Goal: Task Accomplishment & Management: Complete application form

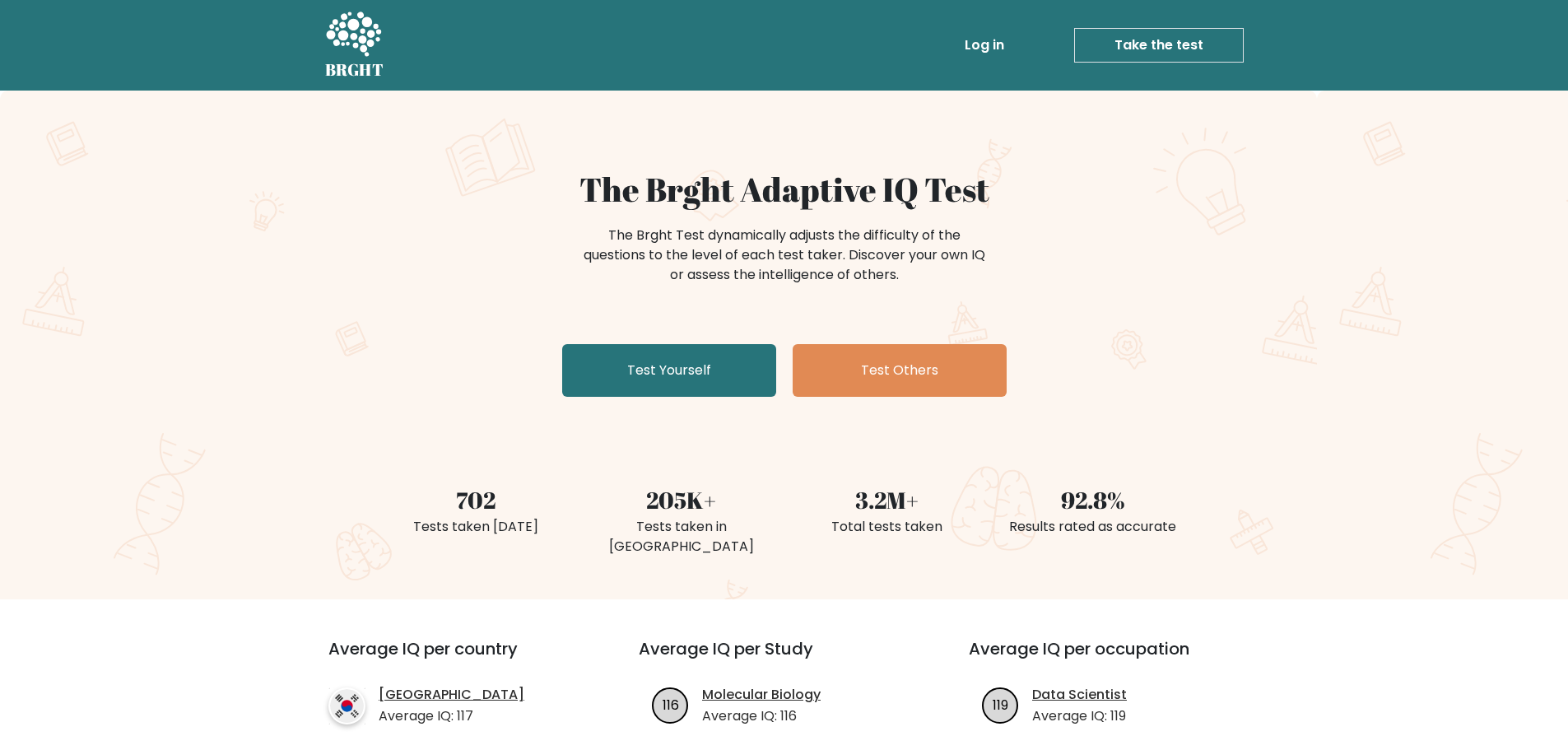
click at [1154, 41] on link "Take the test" at bounding box center [1158, 44] width 169 height 34
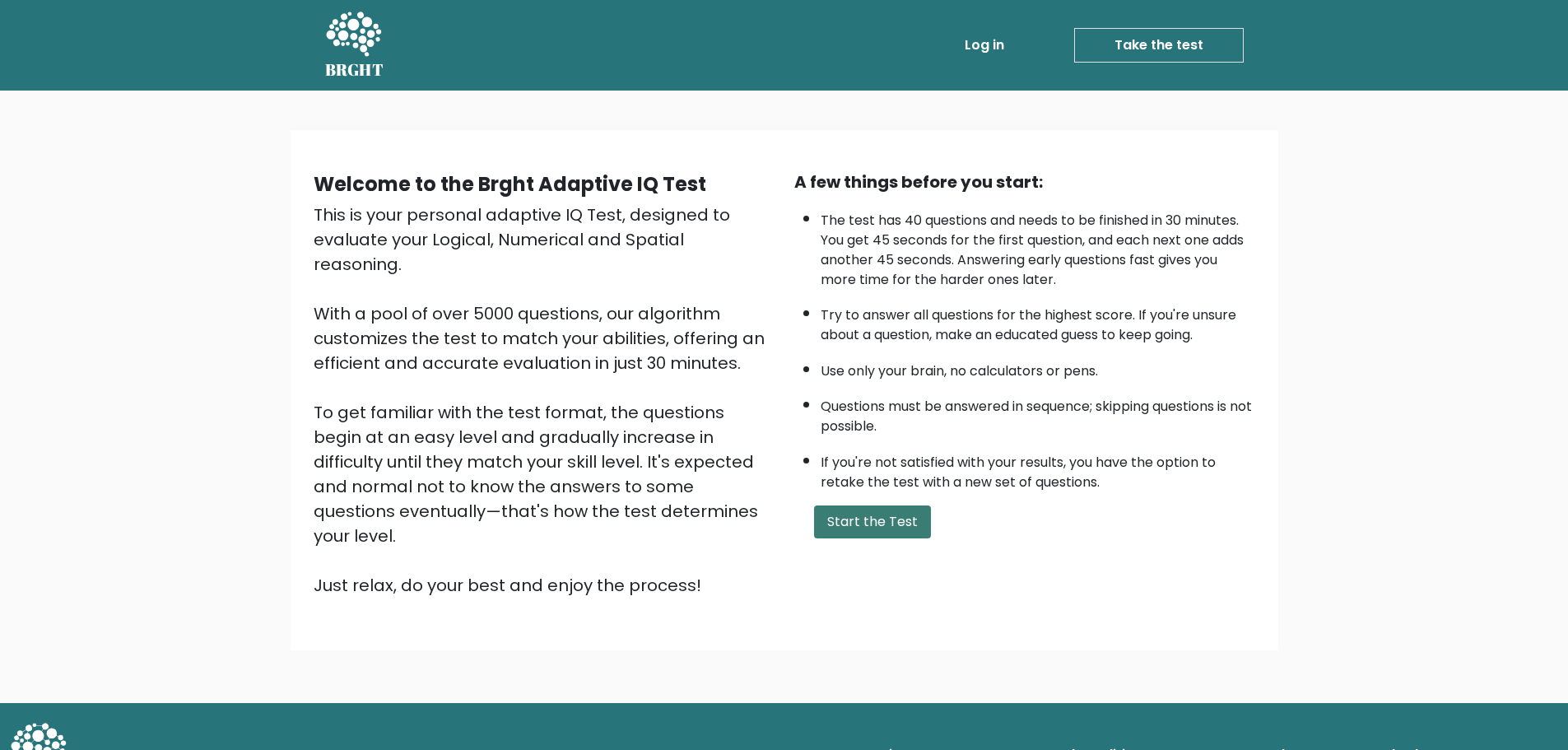
scroll to position [4, 0]
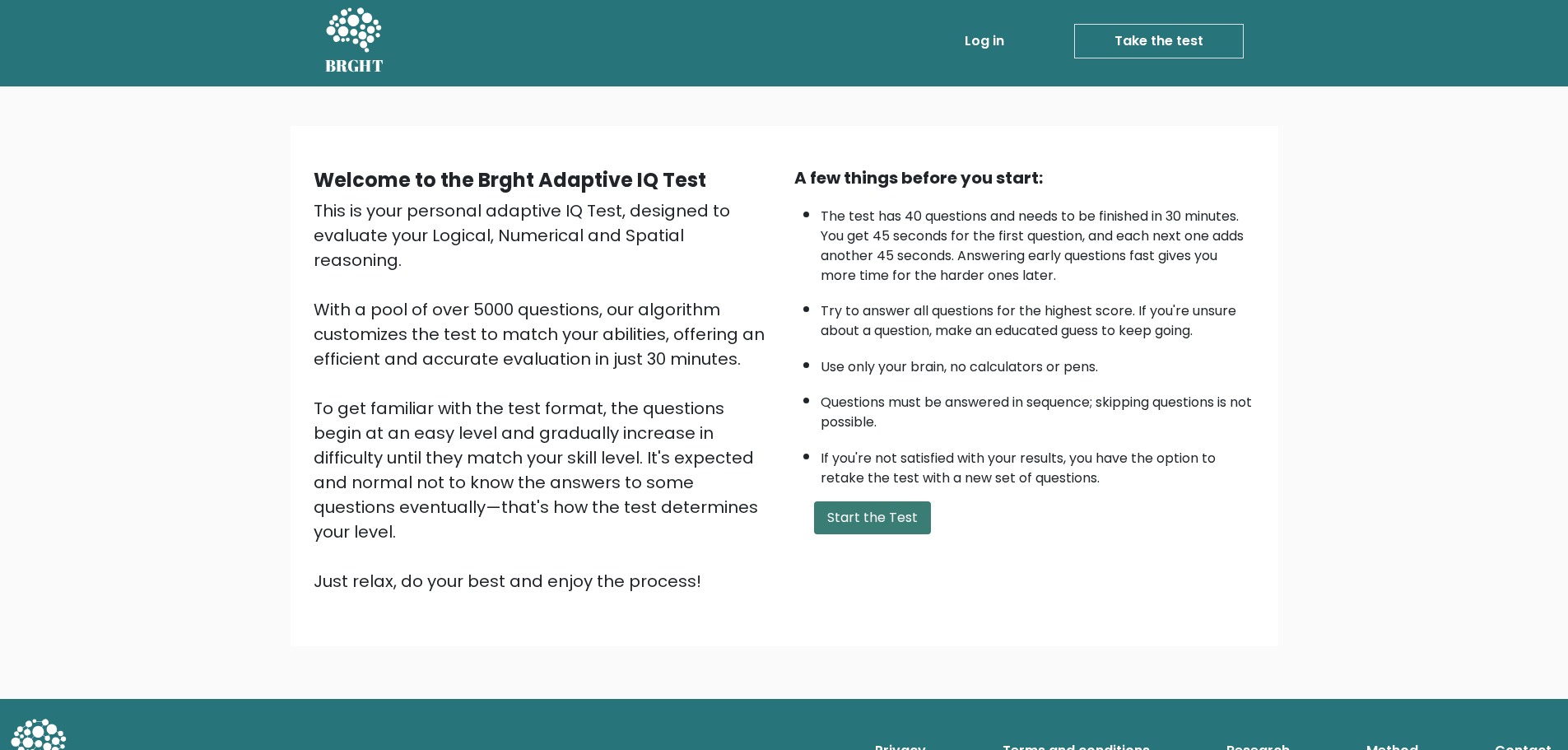
click at [897, 521] on button "Start the Test" at bounding box center [872, 518] width 117 height 33
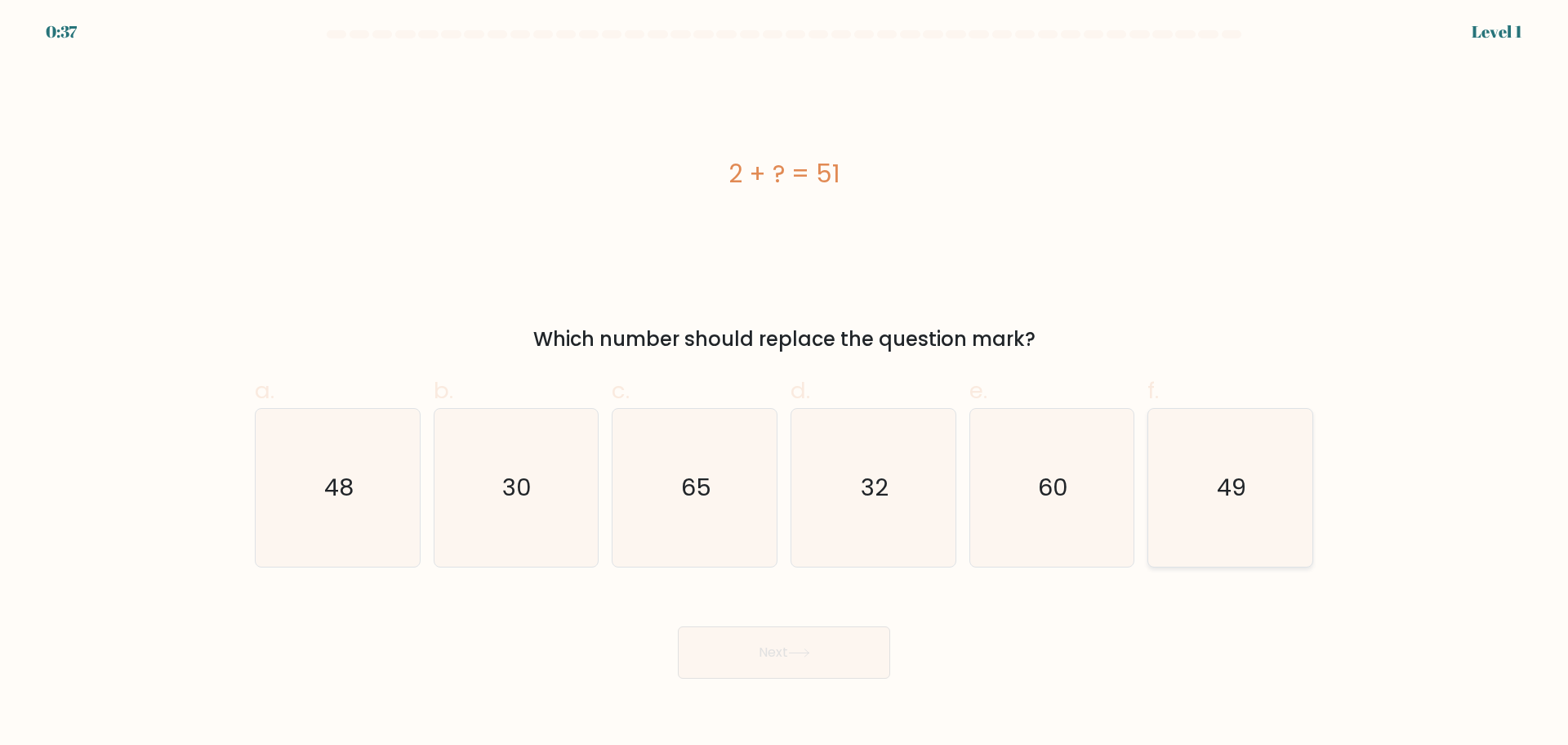
click at [1249, 506] on icon "49" at bounding box center [1231, 488] width 158 height 158
click at [785, 383] on input "f. 49" at bounding box center [784, 378] width 1 height 11
radio input "true"
click at [827, 641] on button "Next" at bounding box center [784, 652] width 212 height 52
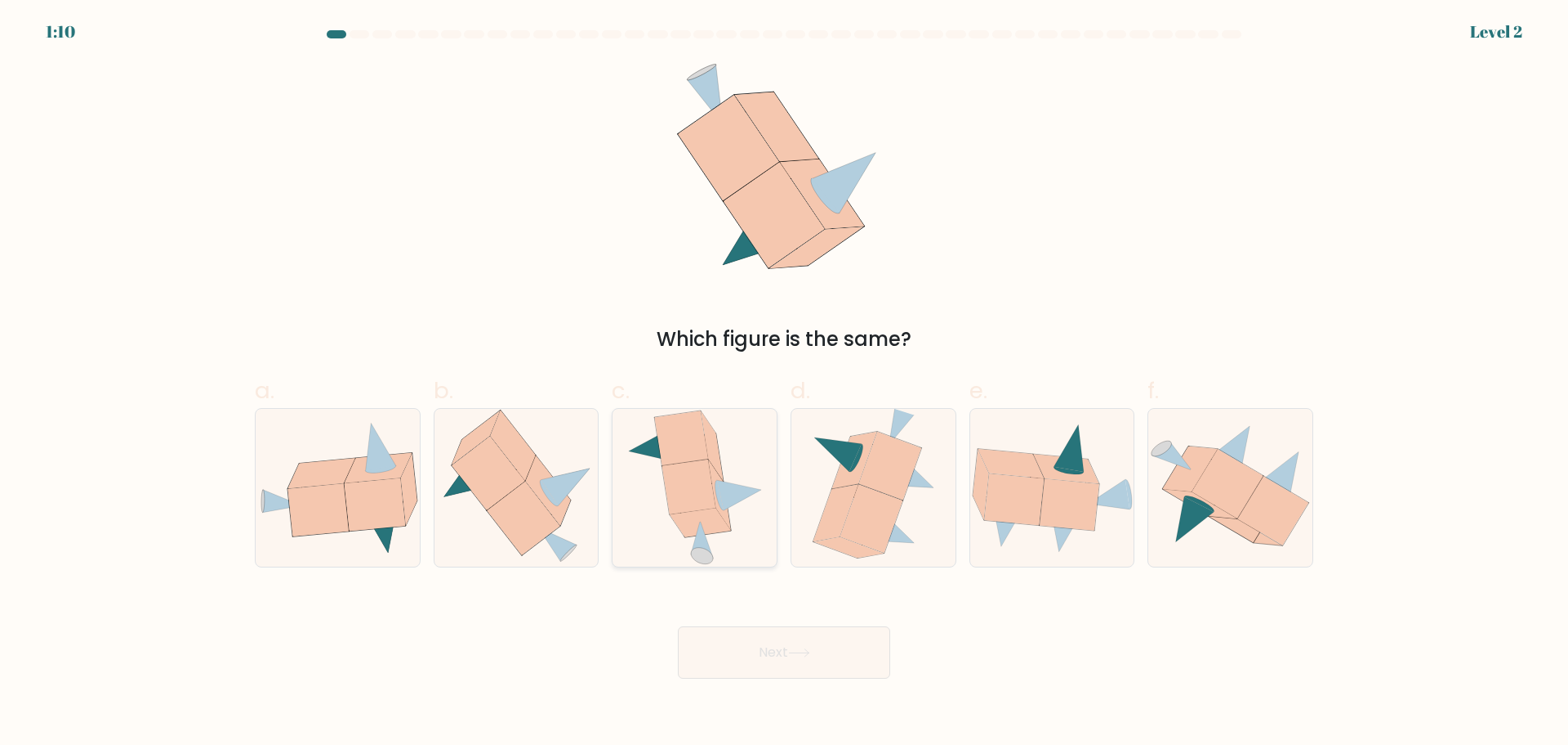
click at [688, 471] on icon at bounding box center [689, 487] width 53 height 55
click at [784, 383] on input "c." at bounding box center [784, 378] width 1 height 11
radio input "true"
click at [315, 506] on icon at bounding box center [318, 509] width 61 height 52
click at [784, 383] on input "a." at bounding box center [784, 378] width 1 height 11
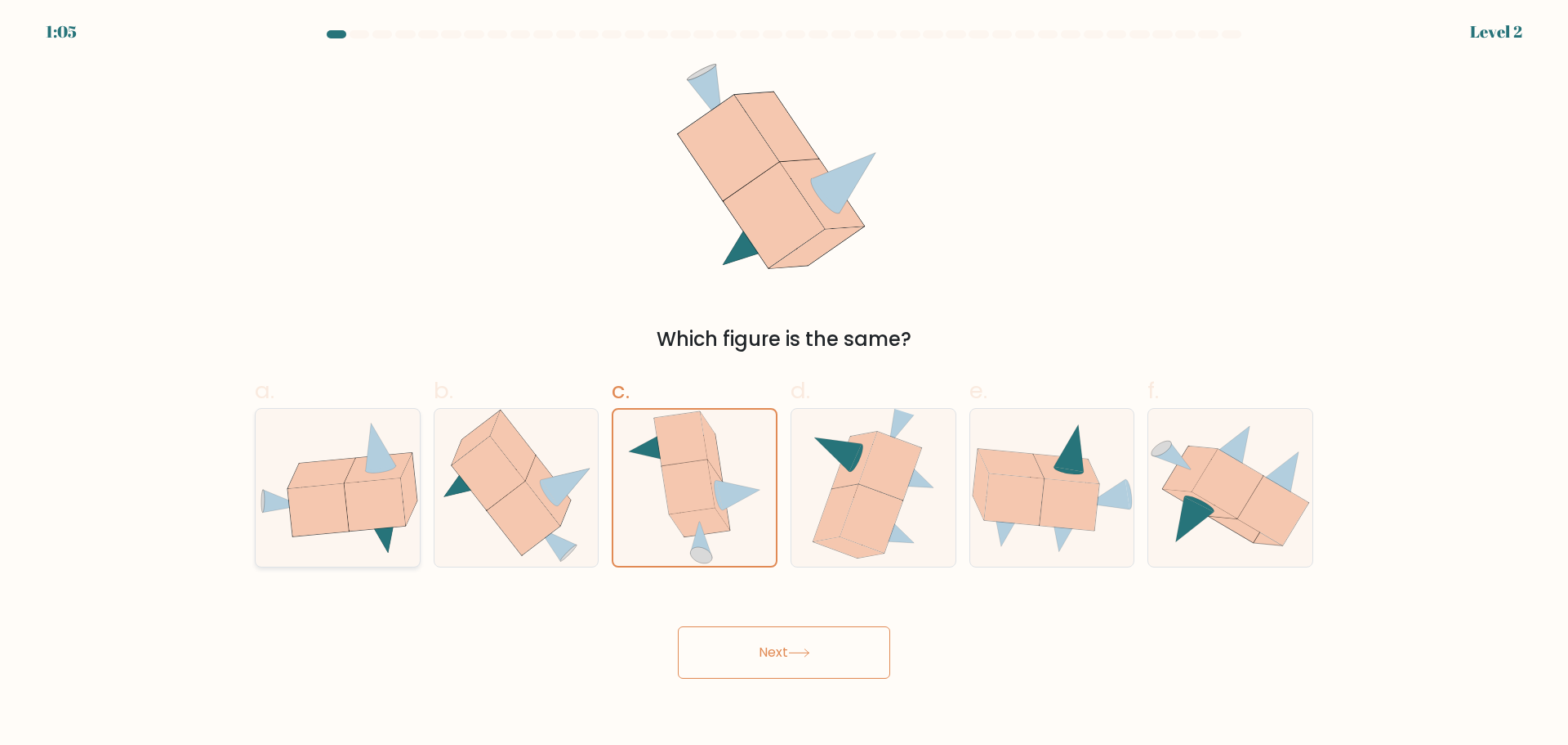
radio input "true"
click at [718, 507] on icon at bounding box center [719, 494] width 22 height 70
click at [784, 383] on input "c." at bounding box center [784, 378] width 1 height 11
radio input "true"
click at [333, 506] on icon at bounding box center [318, 509] width 61 height 52
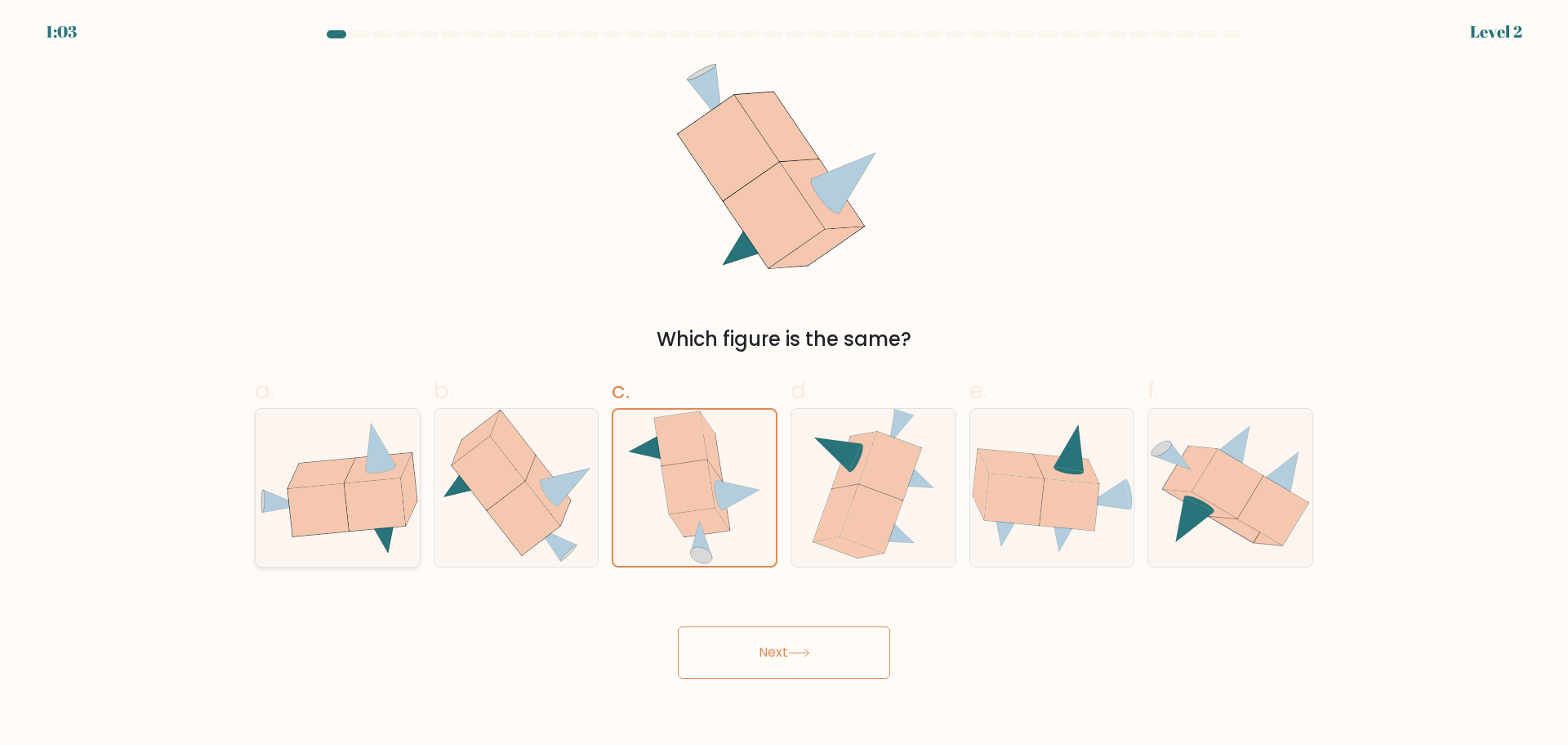
click at [784, 383] on input "a." at bounding box center [784, 378] width 1 height 11
radio input "true"
click at [760, 653] on button "Next" at bounding box center [784, 652] width 212 height 52
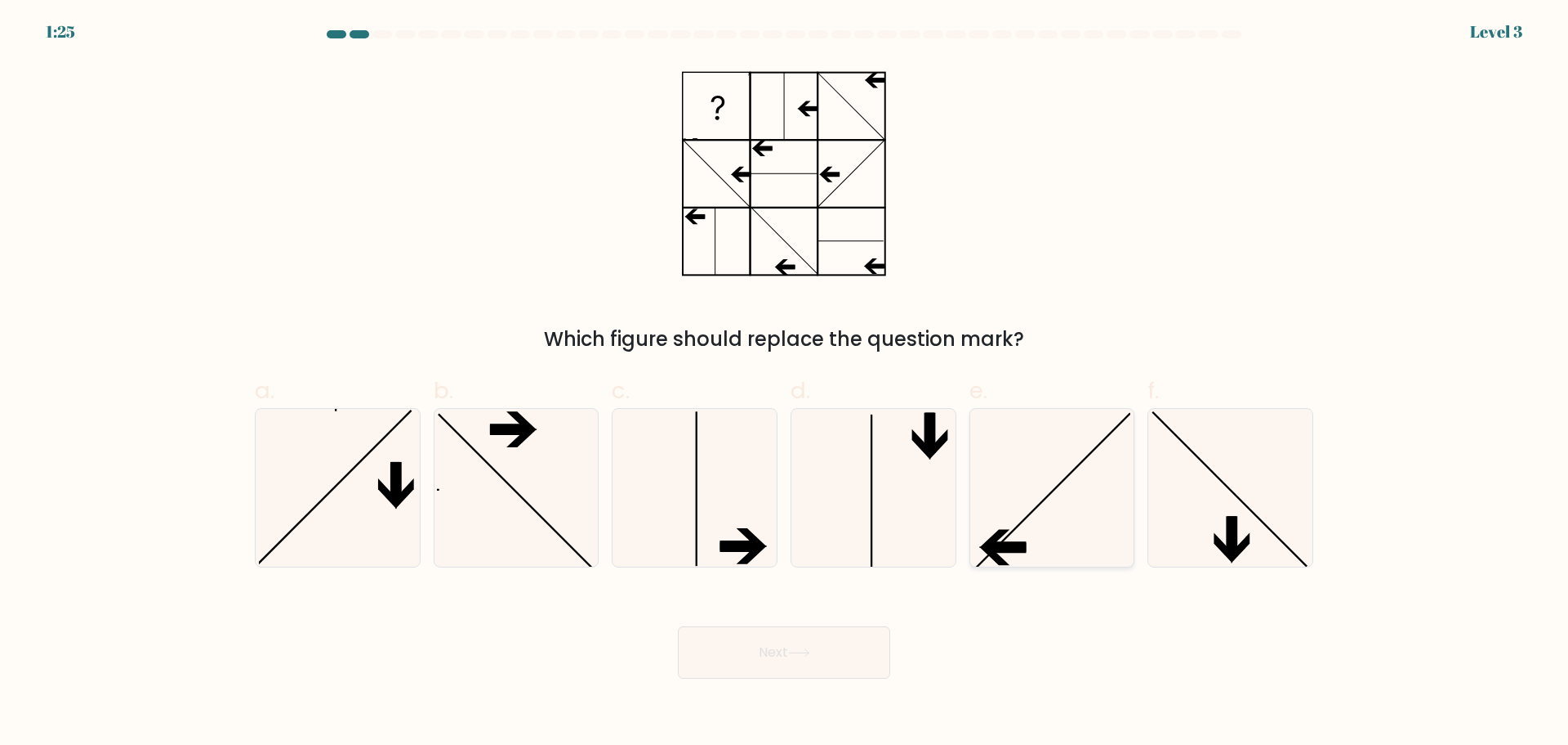
click at [1044, 525] on icon at bounding box center [1052, 488] width 158 height 158
click at [785, 383] on input "e." at bounding box center [784, 378] width 1 height 11
radio input "true"
click at [838, 665] on button "Next" at bounding box center [784, 652] width 212 height 52
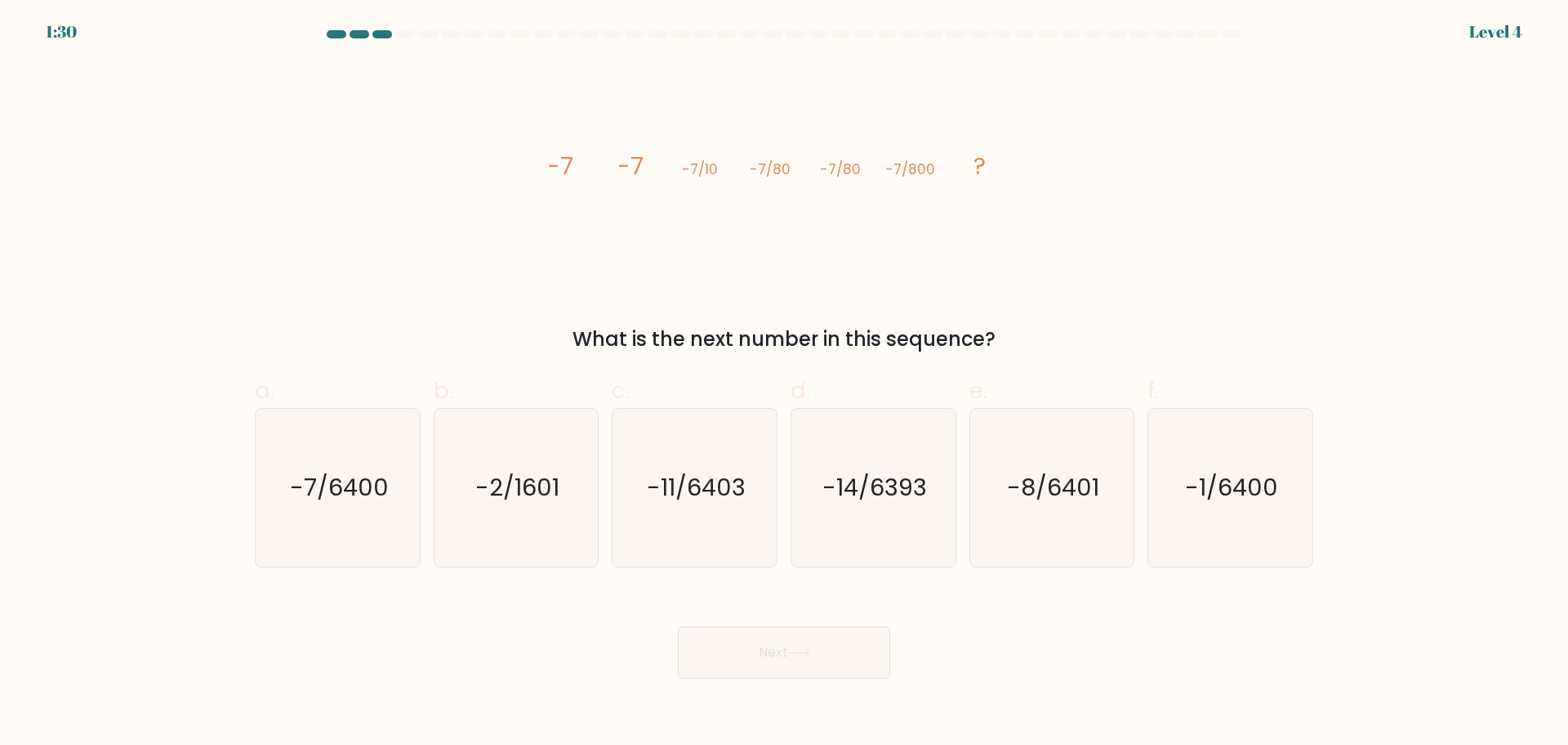
drag, startPoint x: 532, startPoint y: 161, endPoint x: 1040, endPoint y: 333, distance: 536.3
click at [1040, 333] on div "image/svg+xml -7 -7 -7/10 -7/80 -7/80 -7/800 ? What is the next number in this …" at bounding box center [784, 209] width 1079 height 292
copy div "-7 -7 -7/10 -7/80 -7/80 -7/800 ? What is the next number in this sequence?"
click at [1234, 514] on icon "-1/6400" at bounding box center [1231, 488] width 158 height 158
click at [785, 383] on input "f. -1/6400" at bounding box center [784, 378] width 1 height 11
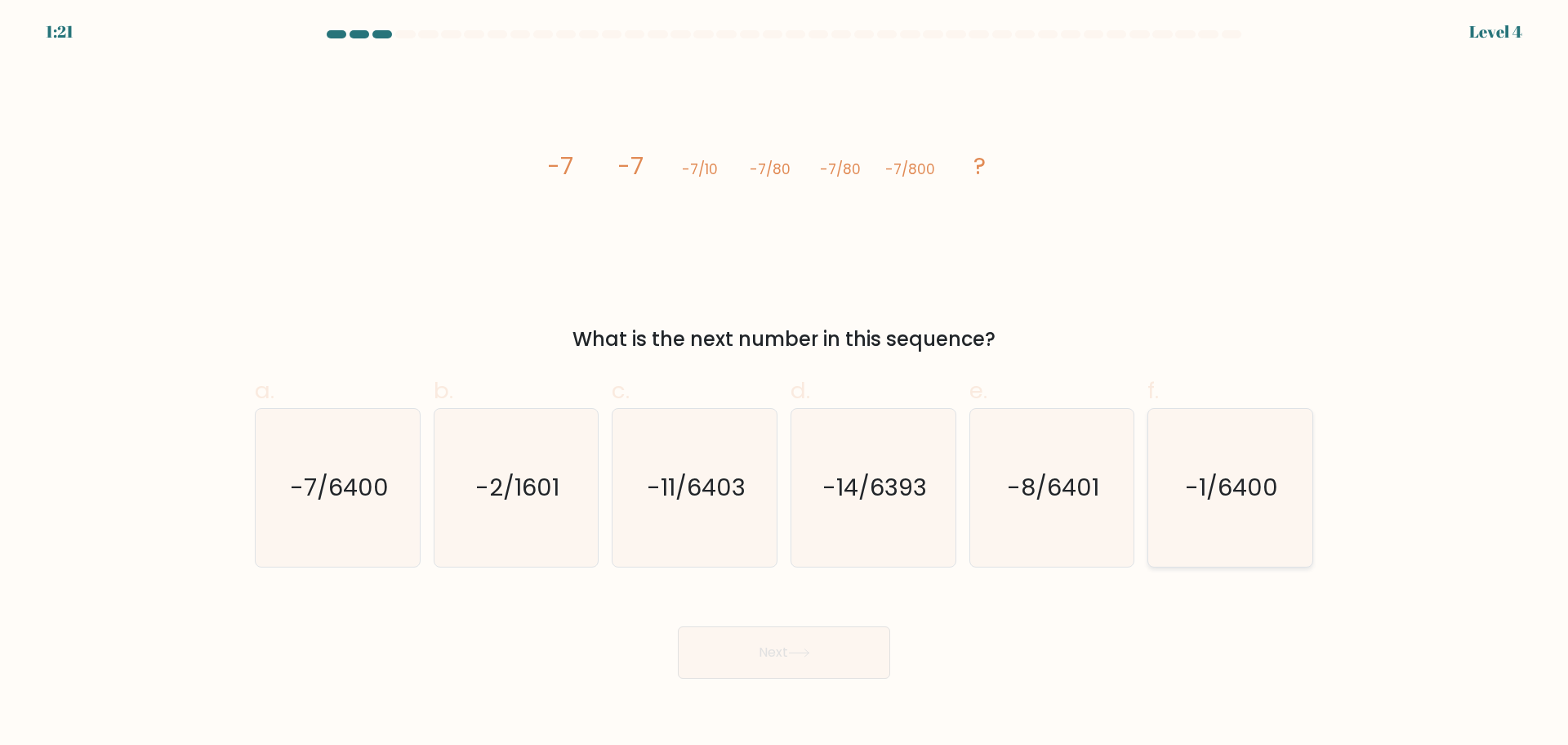
radio input "true"
drag, startPoint x: 803, startPoint y: 649, endPoint x: 344, endPoint y: 387, distance: 528.5
click at [369, 382] on form at bounding box center [784, 355] width 1568 height 649
click at [308, 468] on icon "-7/6400" at bounding box center [338, 488] width 158 height 158
click at [784, 383] on input "a. -7/6400" at bounding box center [784, 378] width 1 height 11
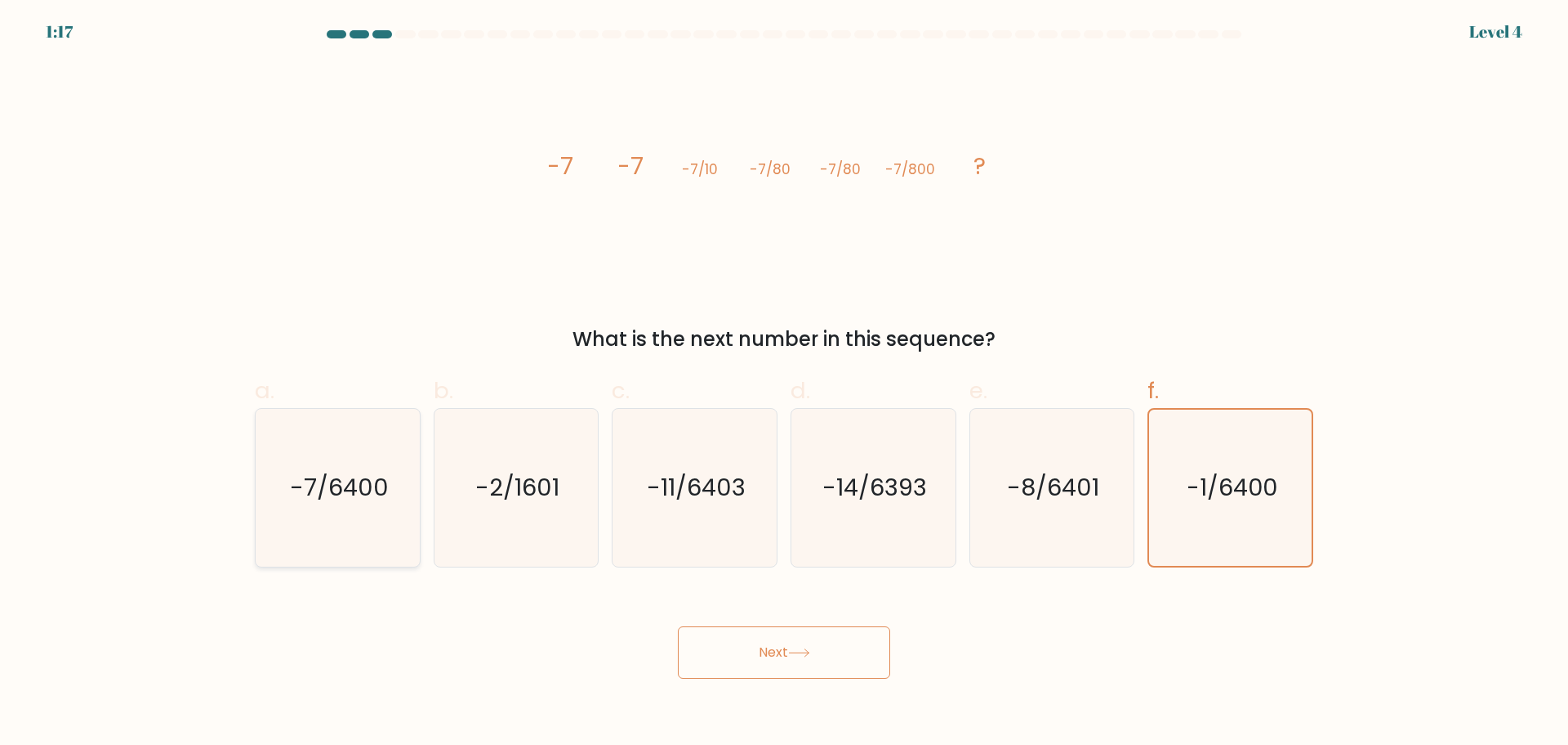
radio input "true"
click at [789, 649] on button "Next" at bounding box center [784, 652] width 212 height 52
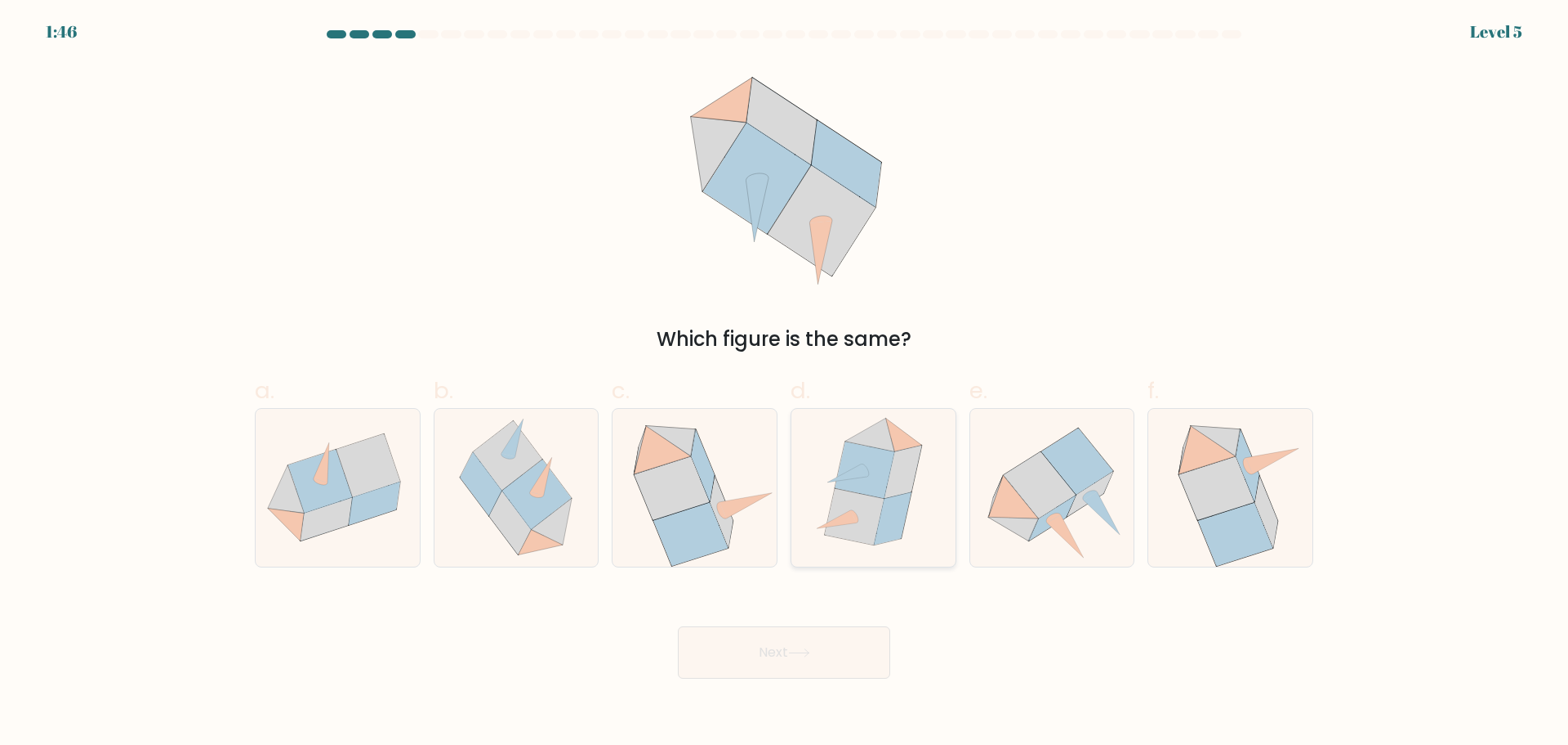
click at [858, 536] on icon at bounding box center [855, 515] width 59 height 56
click at [785, 383] on input "d." at bounding box center [784, 378] width 1 height 11
radio input "true"
click at [800, 652] on icon at bounding box center [799, 653] width 19 height 7
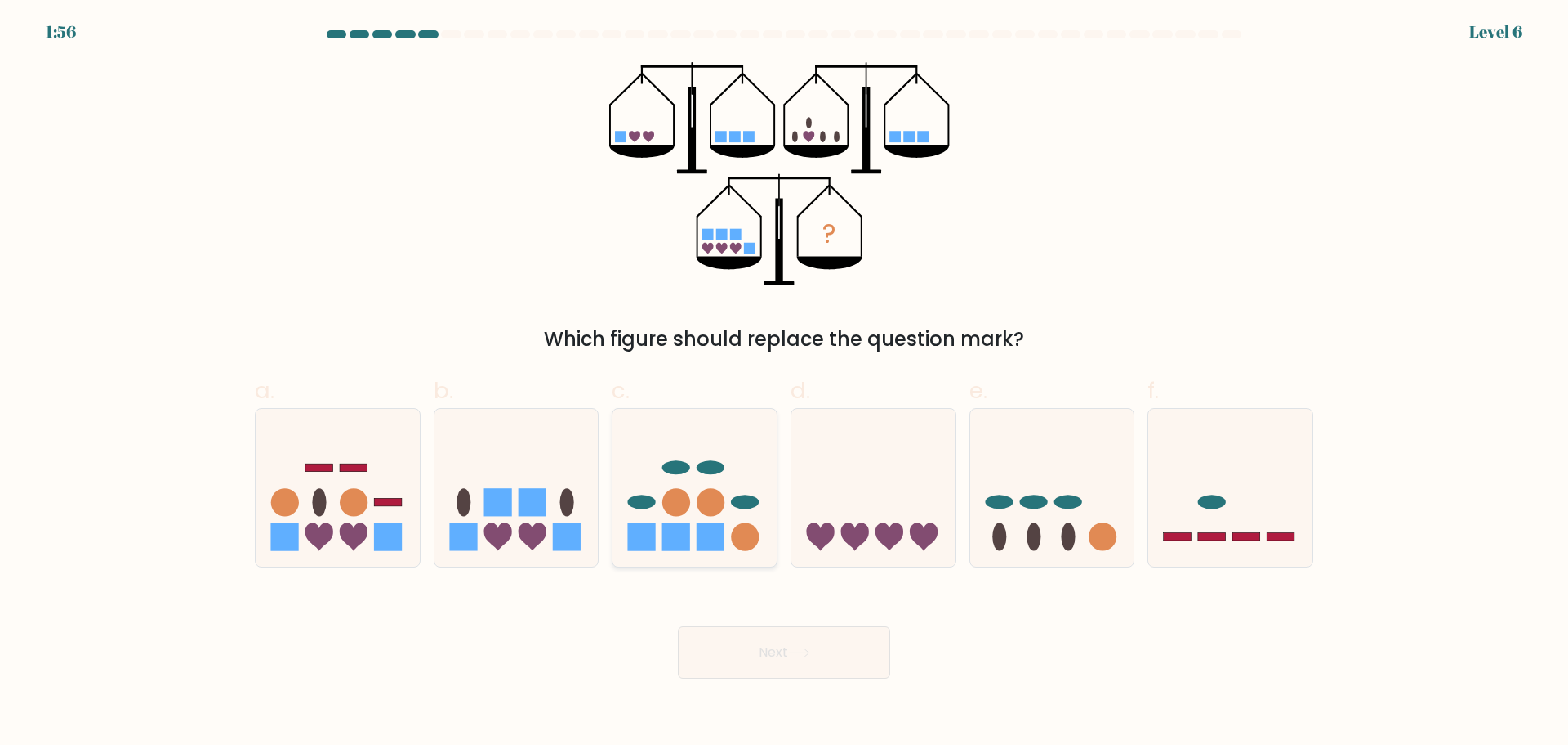
click at [674, 521] on icon at bounding box center [694, 487] width 164 height 136
click at [784, 383] on input "c." at bounding box center [784, 378] width 1 height 11
radio input "true"
click at [806, 644] on button "Next" at bounding box center [784, 652] width 212 height 52
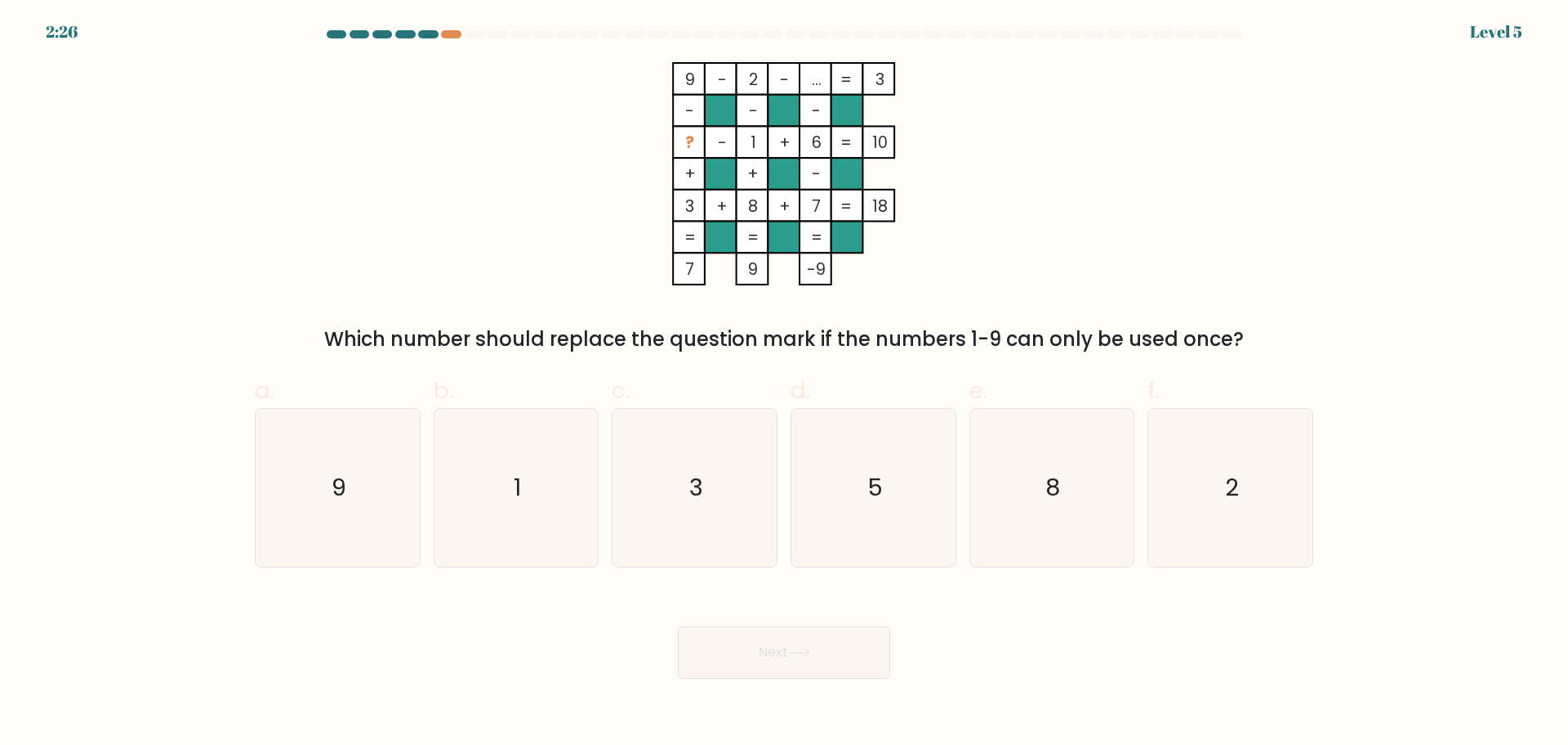
drag, startPoint x: 673, startPoint y: 59, endPoint x: 1304, endPoint y: 317, distance: 681.7
click at [1308, 338] on form at bounding box center [784, 355] width 1568 height 649
copy div "9 - 2 - ... 3 - - - ? - 1 + 6 10 + + - 3 + 8 + 7 = 18 = = = = 7 9 -9 = Which nu…"
drag, startPoint x: 600, startPoint y: 165, endPoint x: 614, endPoint y: 160, distance: 14.9
click at [600, 164] on icon "9 - 2 - ... 3 - - - ? - 1 + 6 10 + + - 3 + 8 + 7 = 18 = = = = 7 9 -9 =" at bounding box center [784, 174] width 490 height 223
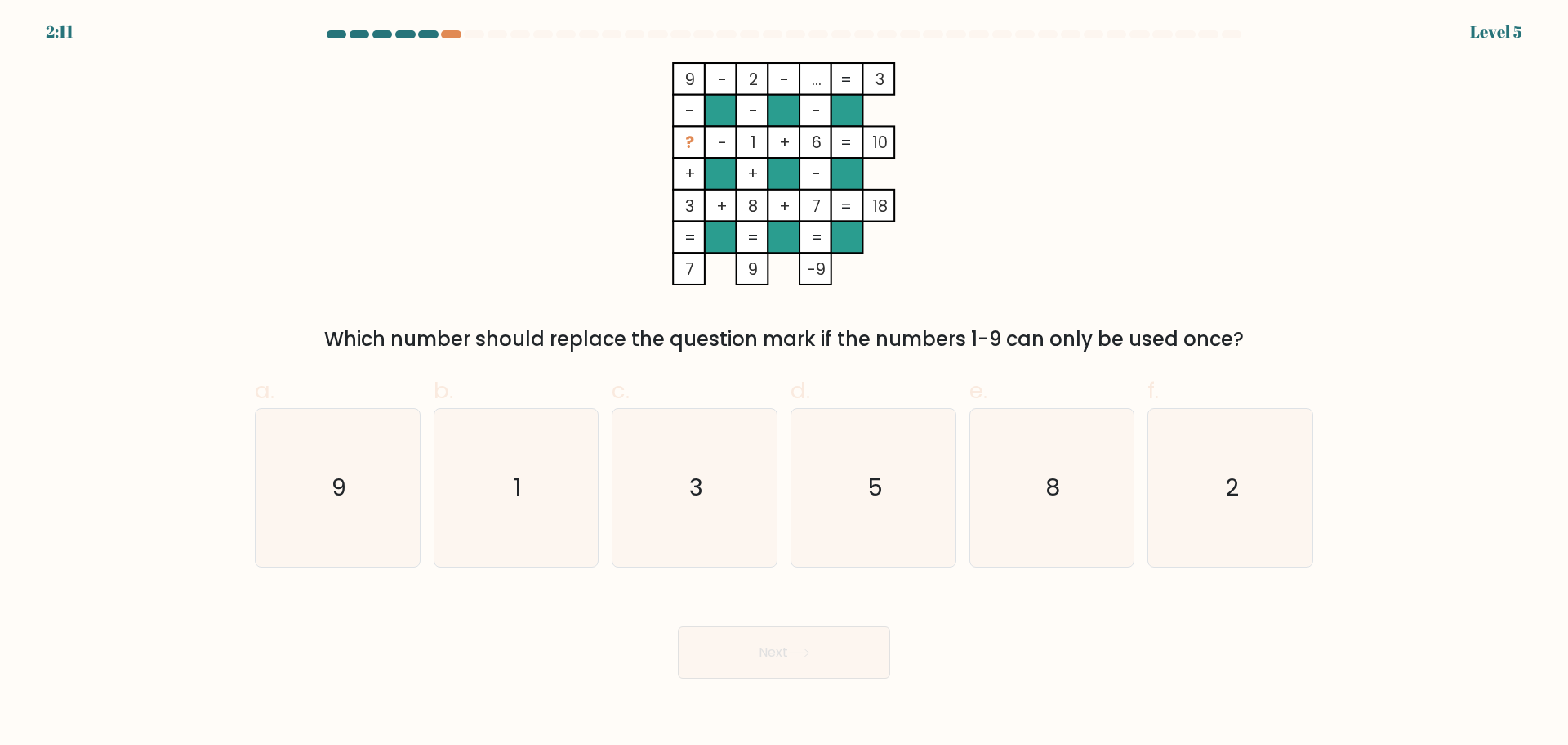
click at [1264, 119] on div "9 - 2 - ... 3 - - - ? - 1 + 6 10 + + - 3 + 8 + 7 = 18 = = = = 7 9 -9 = Which nu…" at bounding box center [784, 209] width 1079 height 292
drag, startPoint x: 1174, startPoint y: 162, endPoint x: 1154, endPoint y: 176, distance: 24.4
click at [1172, 162] on div "9 - 2 - ... 3 - - - ? - 1 + 6 10 + + - 3 + 8 + 7 = 18 = = = = 7 9 -9 = Which nu…" at bounding box center [784, 209] width 1079 height 292
click at [1126, 181] on div "9 - 2 - ... 3 - - - ? - 1 + 6 10 + + - 3 + 8 + 7 = 18 = = = = 7 9 -9 = Which nu…" at bounding box center [784, 209] width 1079 height 292
click at [1126, 182] on div "9 - 2 - ... 3 - - - ? - 1 + 6 10 + + - 3 + 8 + 7 = 18 = = = = 7 9 -9 = Which nu…" at bounding box center [784, 209] width 1079 height 292
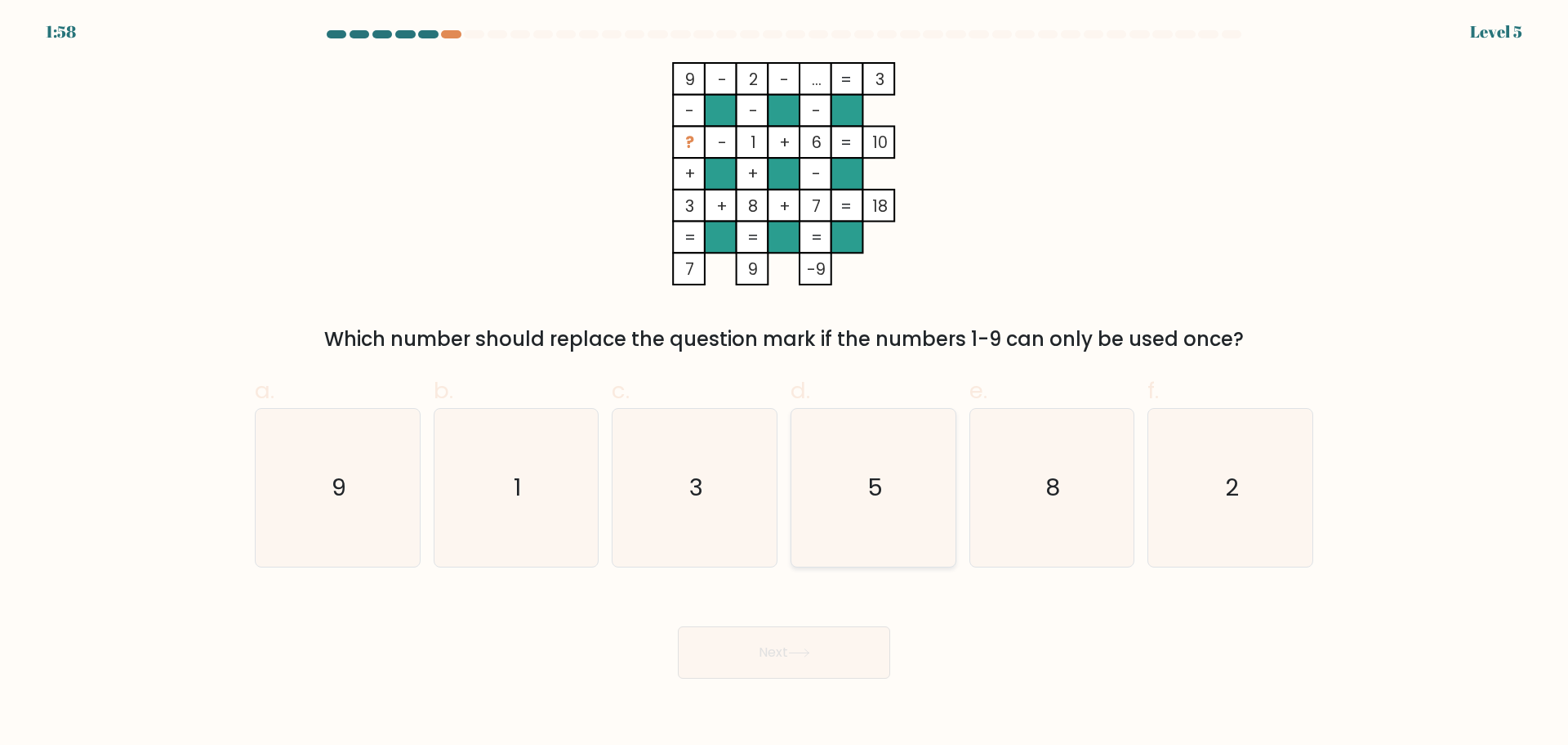
click at [869, 477] on text "5" at bounding box center [875, 488] width 16 height 33
click at [785, 383] on input "d. 5" at bounding box center [784, 378] width 1 height 11
radio input "true"
click at [823, 650] on button "Next" at bounding box center [784, 652] width 212 height 52
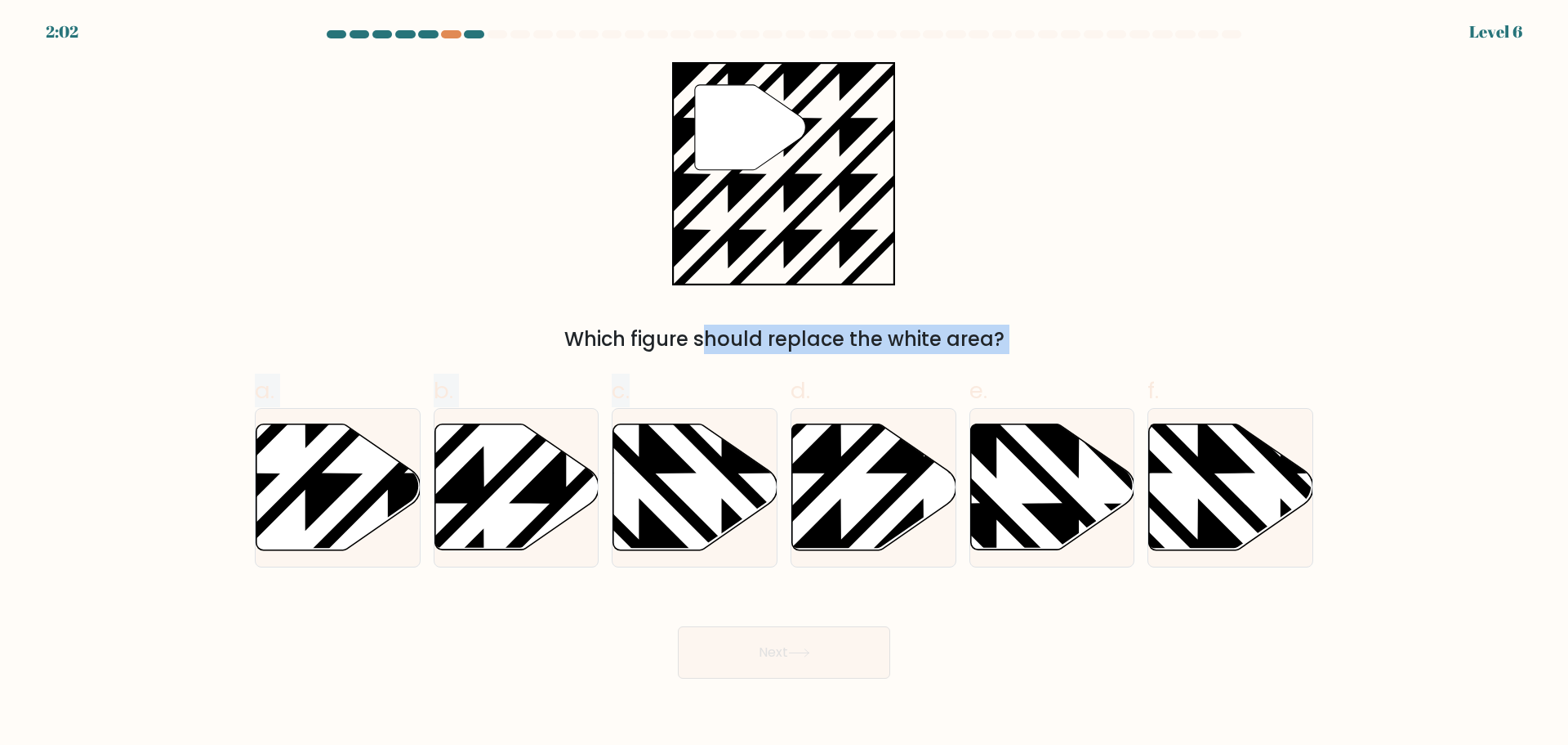
drag, startPoint x: 678, startPoint y: 486, endPoint x: 755, endPoint y: 94, distance: 399.5
click at [755, 94] on form "a." at bounding box center [784, 355] width 1568 height 649
click at [1103, 204] on div "" Which figure should replace the white area?" at bounding box center [784, 209] width 1079 height 292
click at [375, 482] on icon at bounding box center [338, 486] width 164 height 126
click at [784, 383] on input "a." at bounding box center [784, 378] width 1 height 11
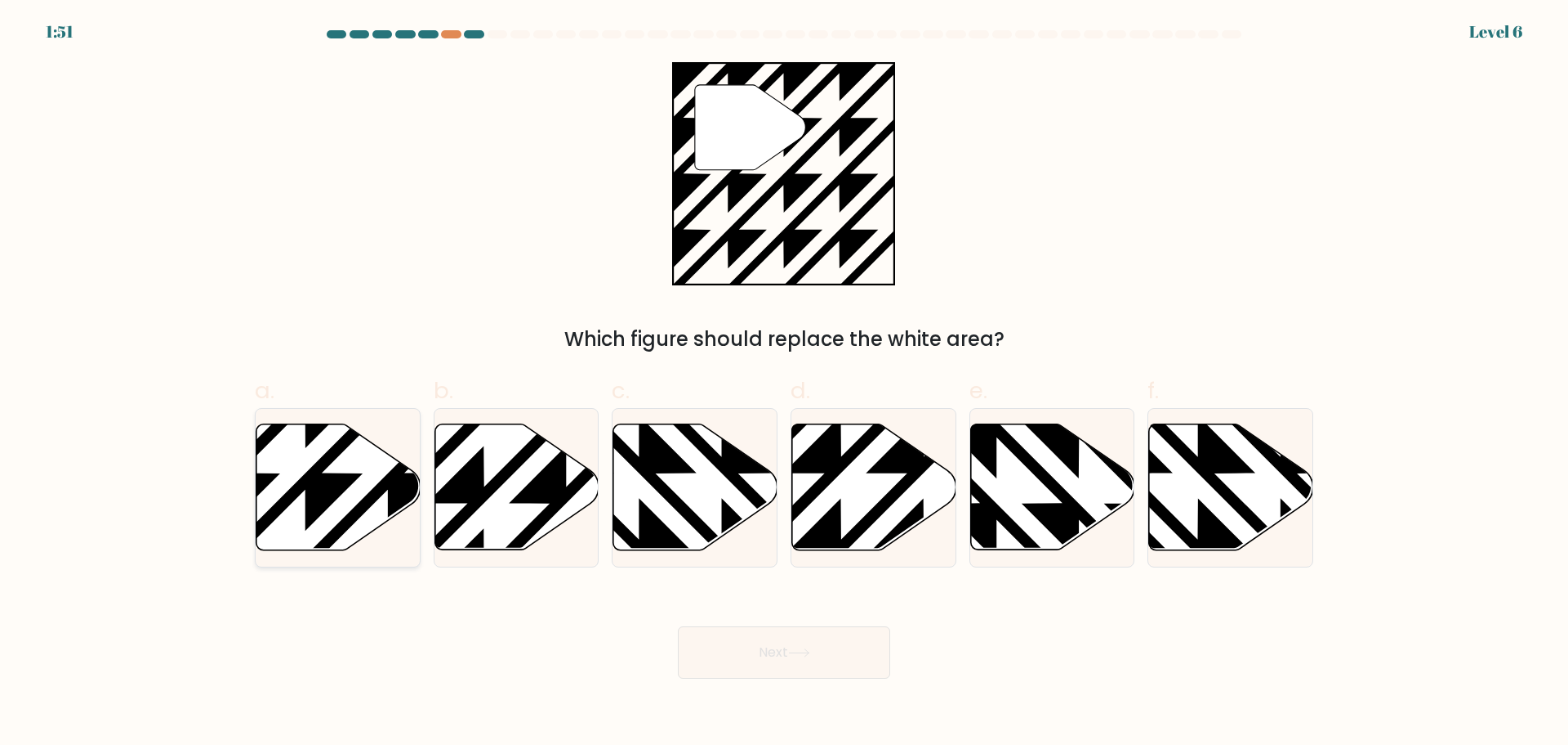
radio input "true"
drag, startPoint x: 849, startPoint y: 681, endPoint x: 846, endPoint y: 672, distance: 9.5
click at [846, 676] on body "1:50 Level 6" at bounding box center [784, 372] width 1568 height 745
click at [842, 657] on button "Next" at bounding box center [784, 652] width 212 height 52
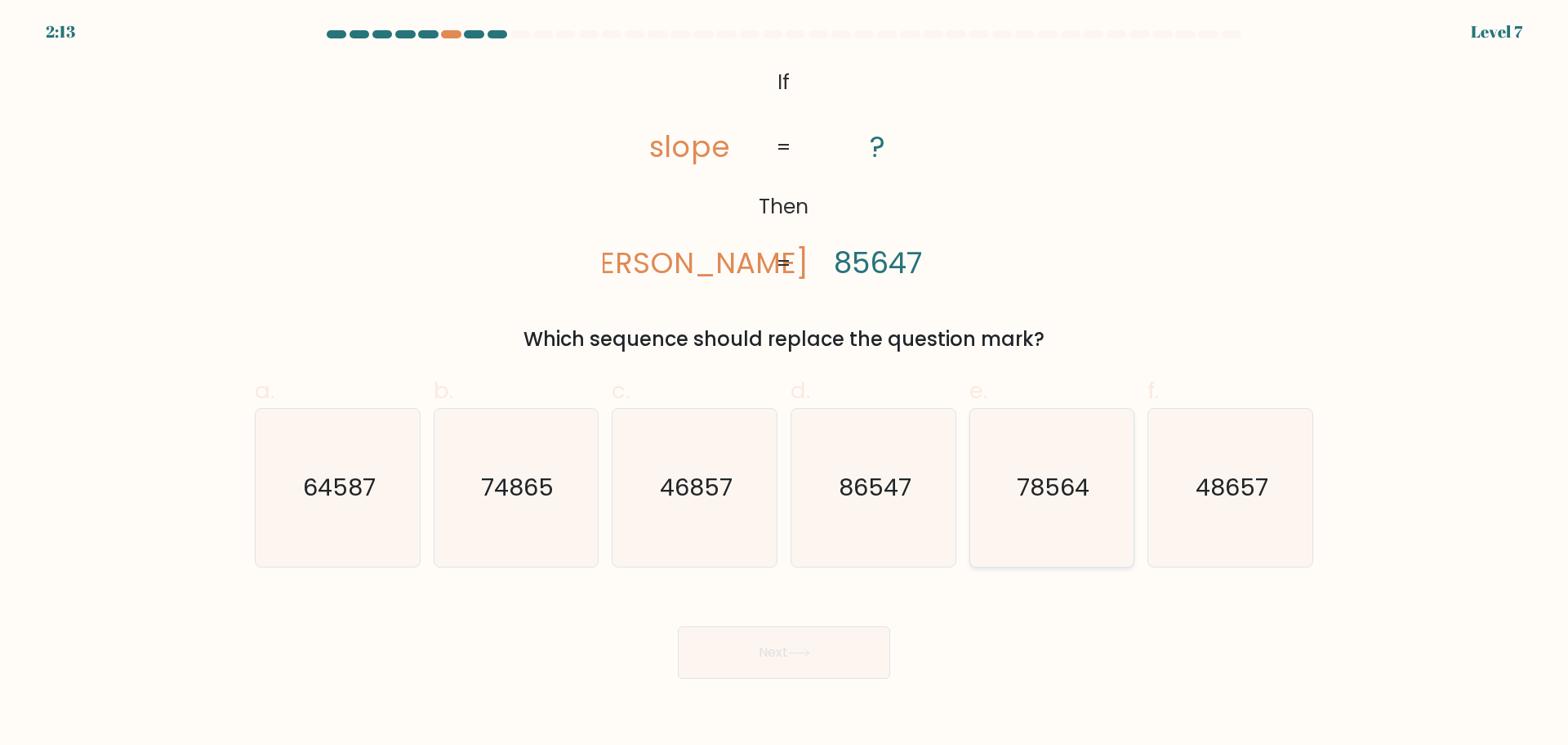
click at [1035, 538] on icon "78564" at bounding box center [1052, 488] width 158 height 158
click at [785, 383] on input "e. 78564" at bounding box center [784, 378] width 1 height 11
radio input "true"
click at [826, 651] on button "Next" at bounding box center [784, 652] width 212 height 52
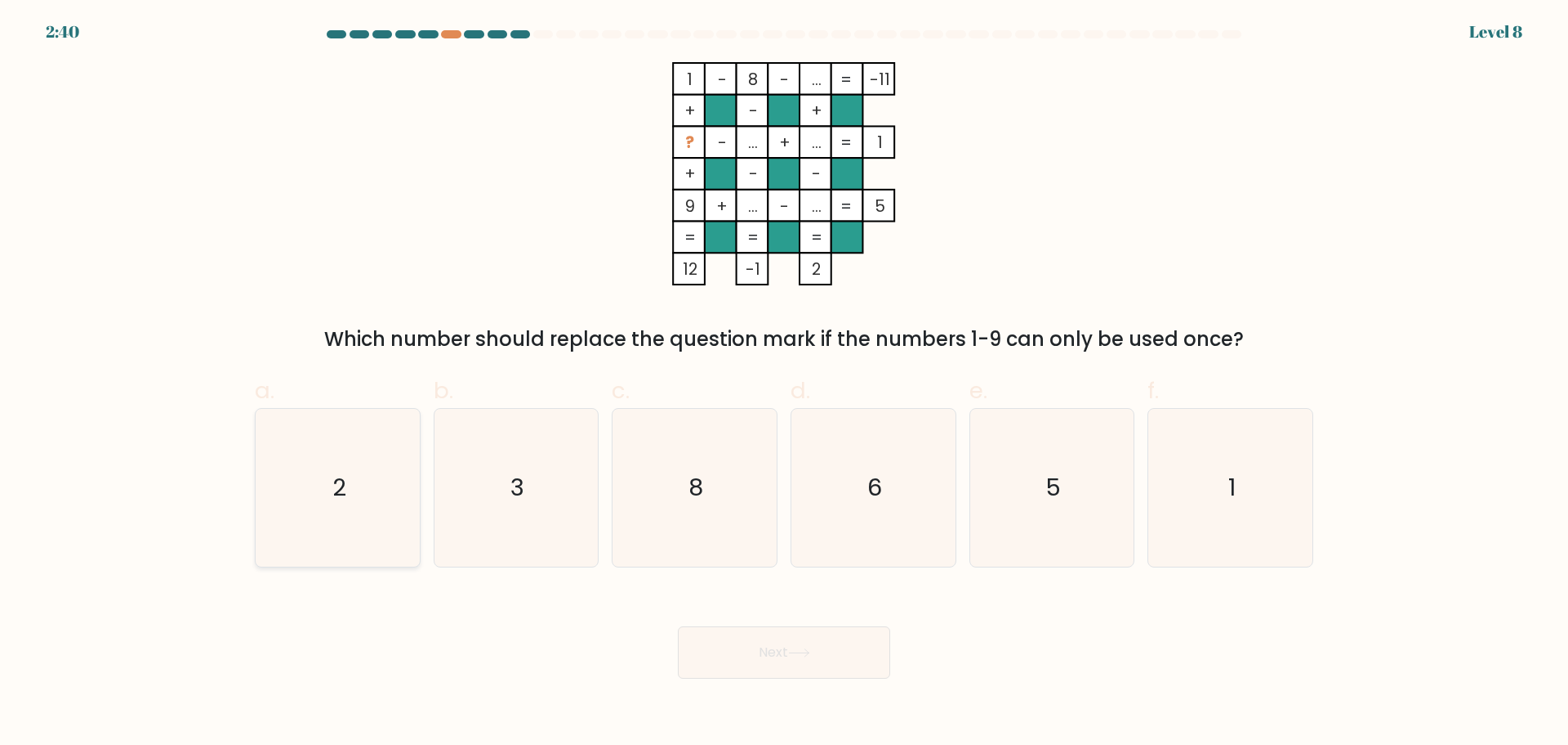
click at [370, 491] on icon "2" at bounding box center [338, 488] width 158 height 158
click at [784, 383] on input "a. 2" at bounding box center [784, 378] width 1 height 11
radio input "true"
click at [728, 638] on button "Next" at bounding box center [784, 652] width 212 height 52
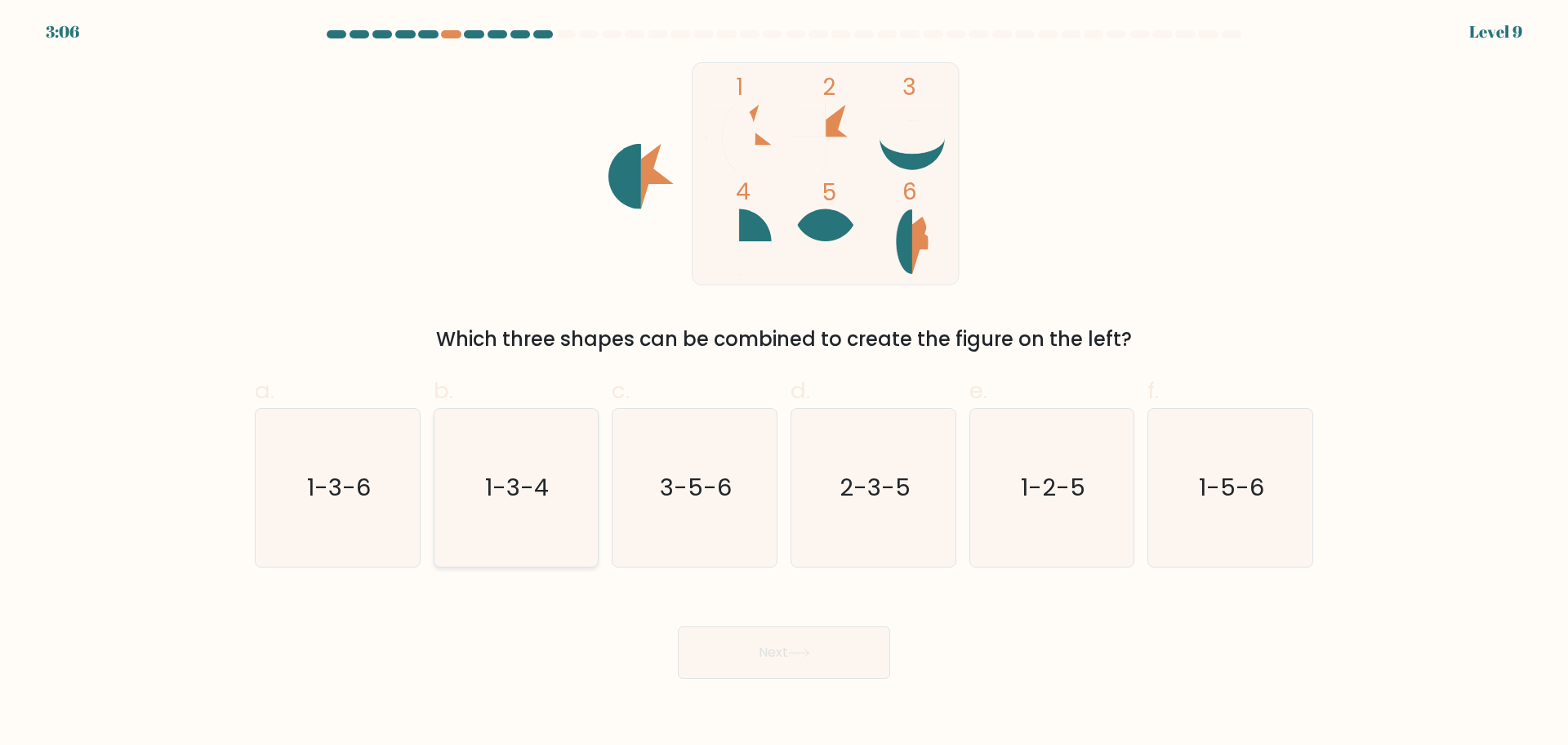
click at [525, 502] on text "1-3-4" at bounding box center [517, 488] width 63 height 33
click at [784, 383] on input "b. 1-3-4" at bounding box center [784, 378] width 1 height 11
radio input "true"
click at [790, 650] on button "Next" at bounding box center [784, 652] width 212 height 52
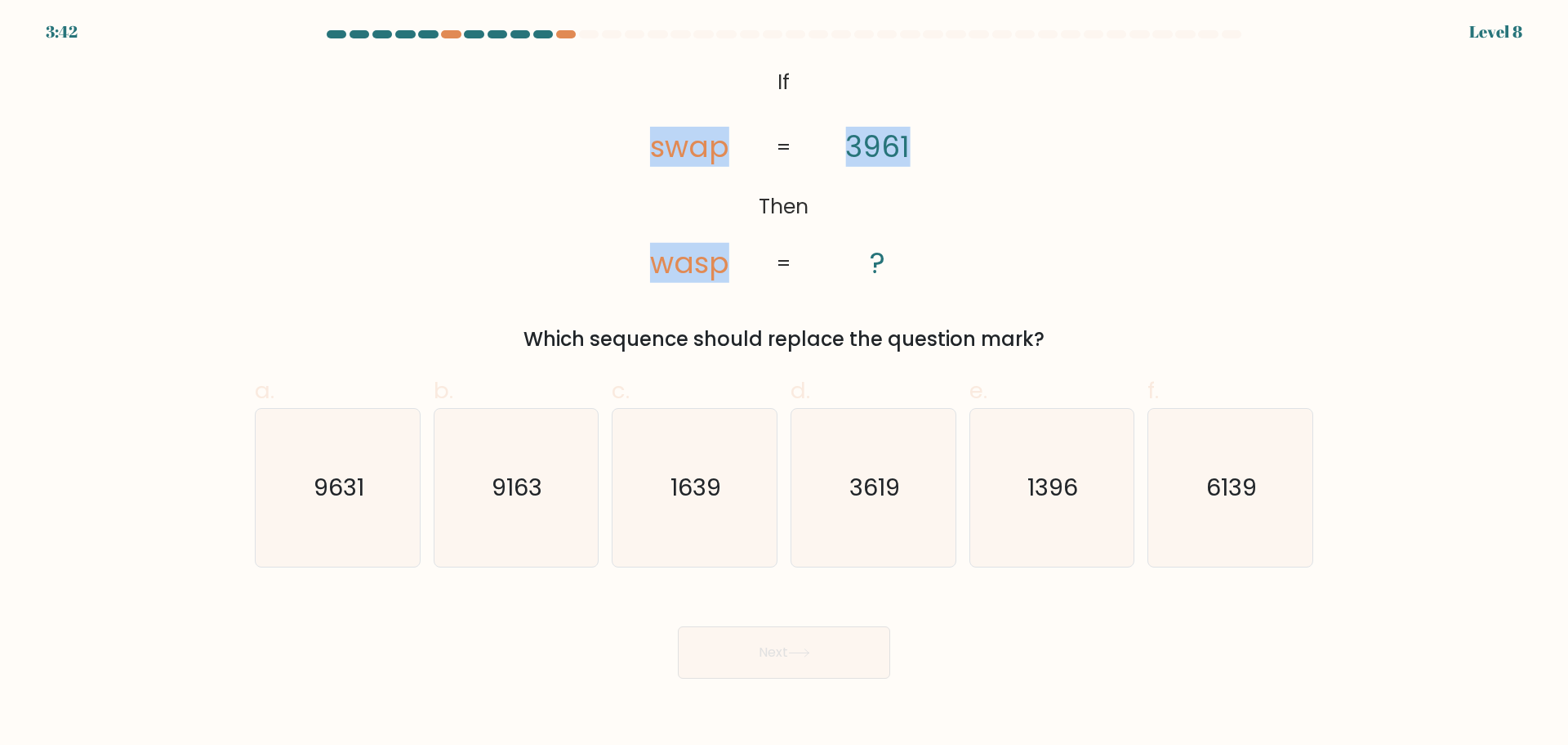
drag, startPoint x: 436, startPoint y: 58, endPoint x: 1013, endPoint y: 77, distance: 577.3
click at [1013, 77] on form "If ?" at bounding box center [784, 355] width 1568 height 649
click at [357, 501] on text "9631" at bounding box center [339, 488] width 50 height 33
click at [784, 383] on input "a. 9631" at bounding box center [784, 378] width 1 height 11
radio input "true"
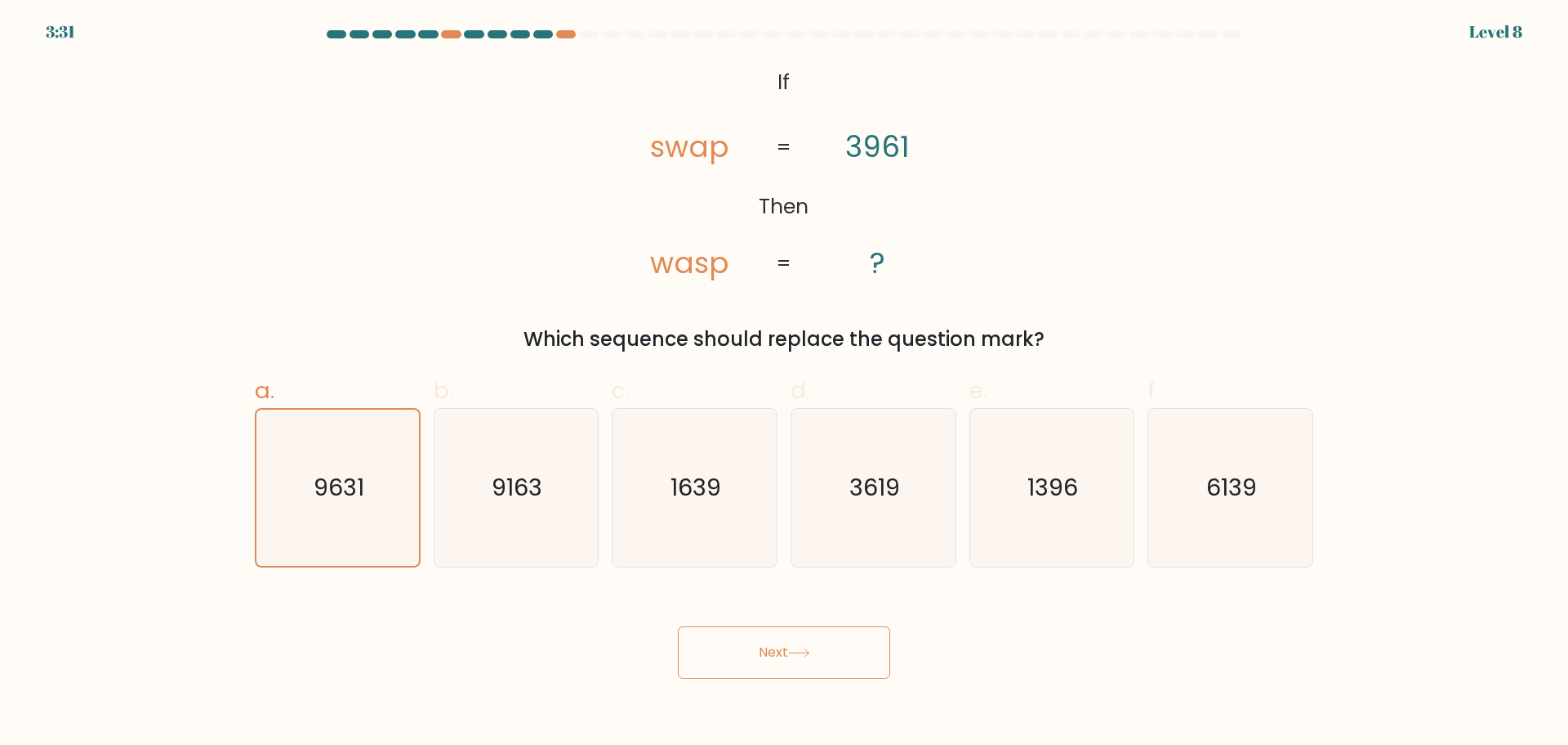
click at [811, 651] on icon at bounding box center [800, 653] width 22 height 9
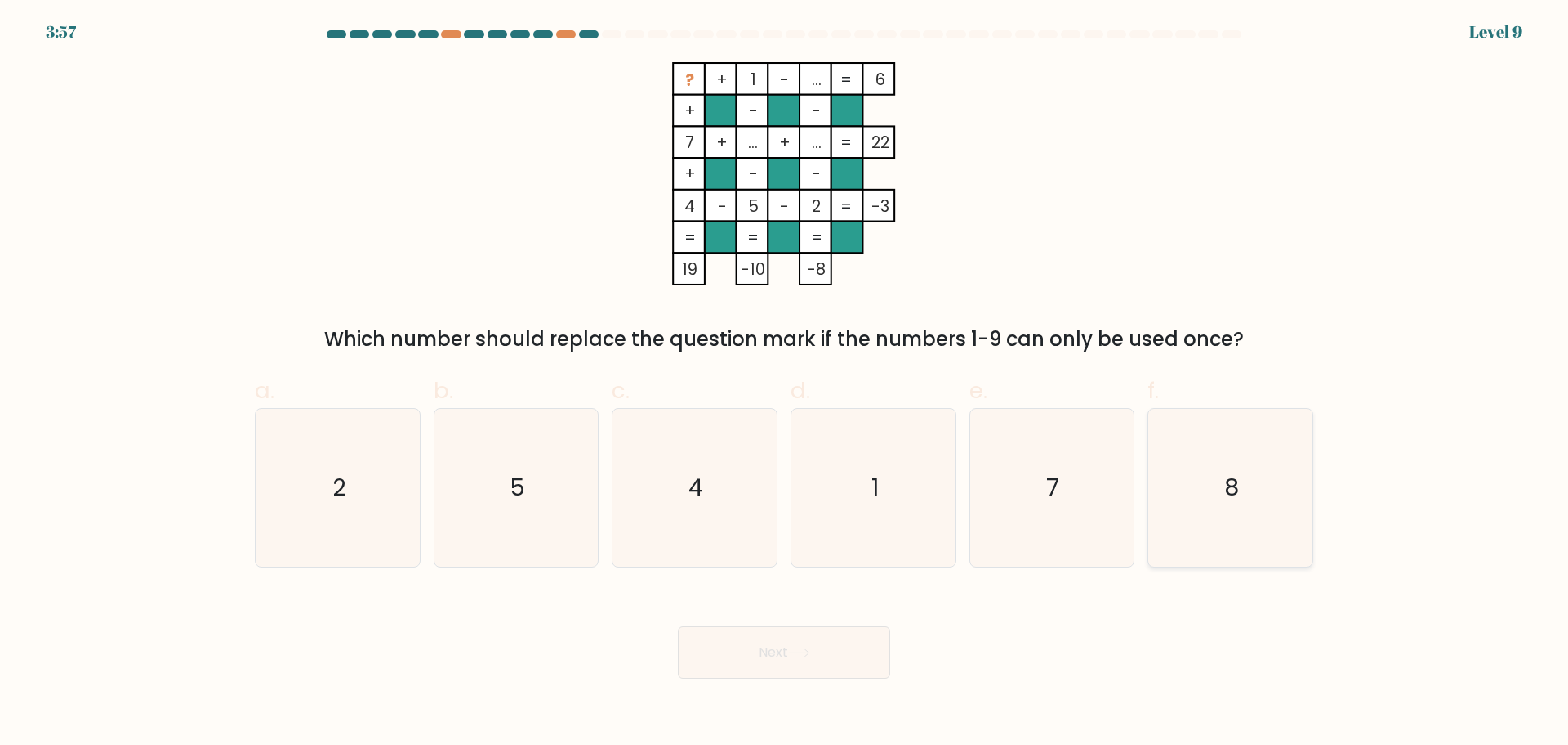
click at [1174, 497] on icon "8" at bounding box center [1231, 488] width 158 height 158
click at [785, 383] on input "f. 8" at bounding box center [784, 378] width 1 height 11
radio input "true"
click at [793, 629] on button "Next" at bounding box center [784, 652] width 212 height 52
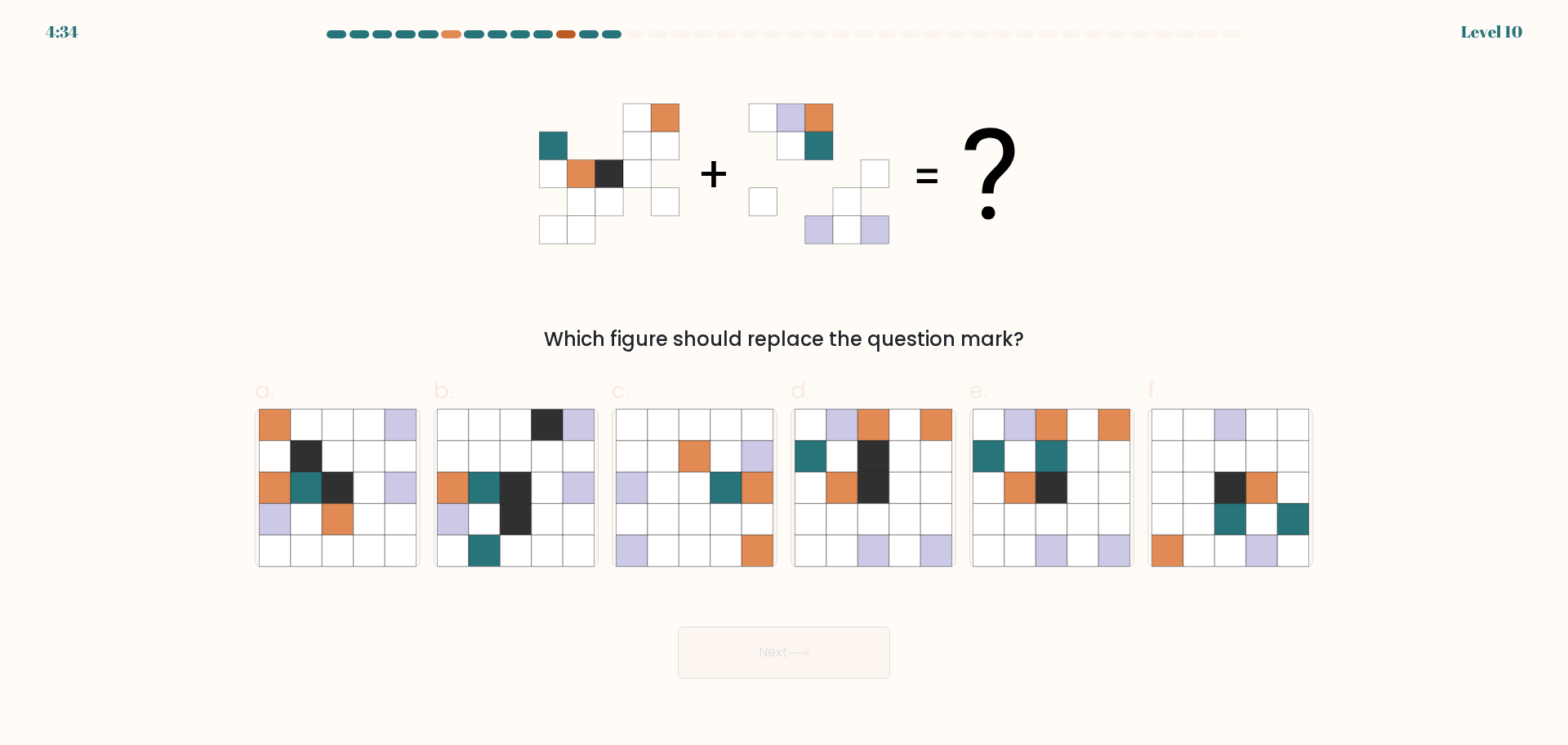
drag, startPoint x: 556, startPoint y: 36, endPoint x: 566, endPoint y: 32, distance: 10.8
click at [560, 33] on div at bounding box center [566, 34] width 19 height 8
click at [566, 32] on div at bounding box center [566, 34] width 19 height 8
click at [1059, 460] on icon at bounding box center [1052, 456] width 31 height 31
click at [785, 383] on input "e." at bounding box center [784, 378] width 1 height 11
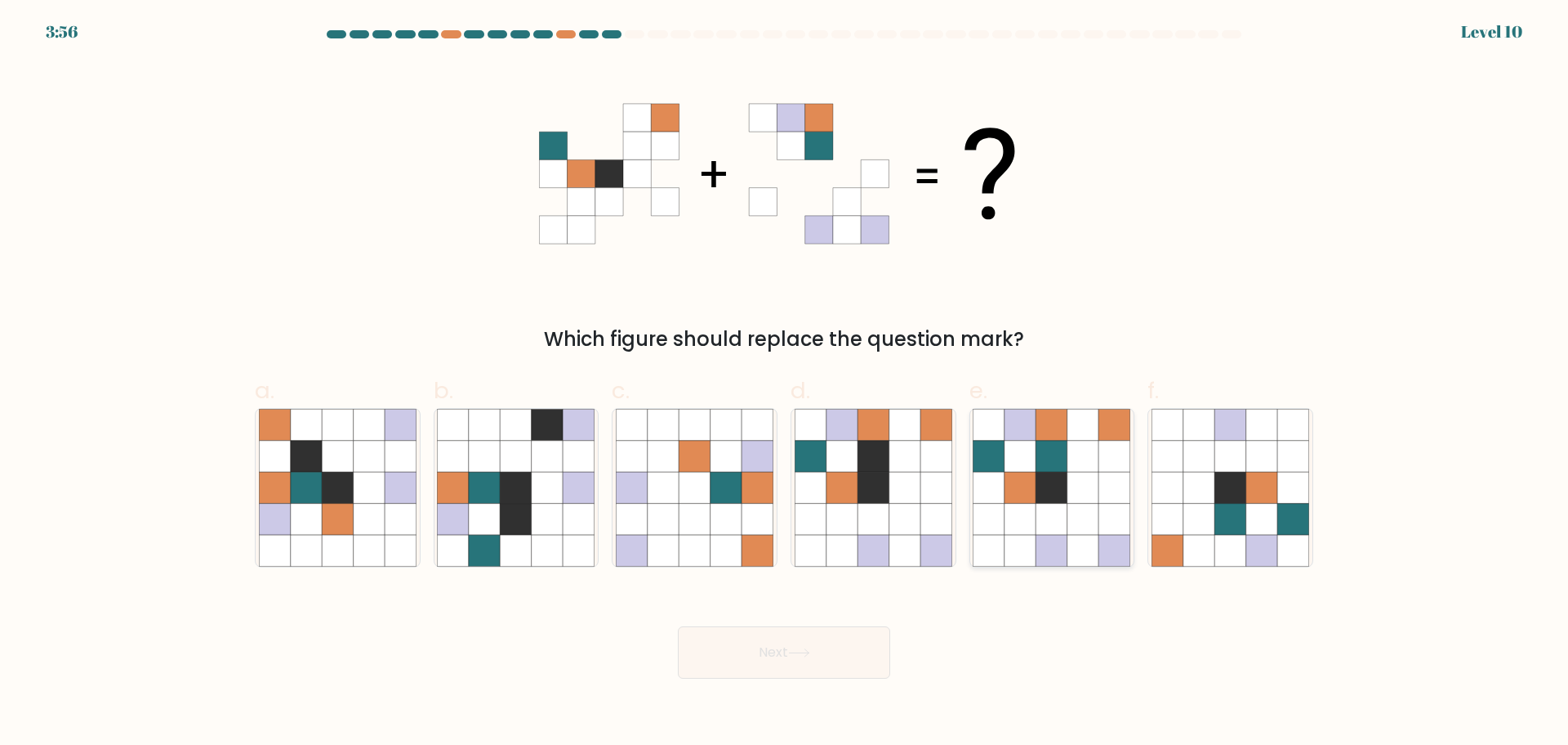
radio input "true"
click at [823, 652] on button "Next" at bounding box center [784, 652] width 212 height 52
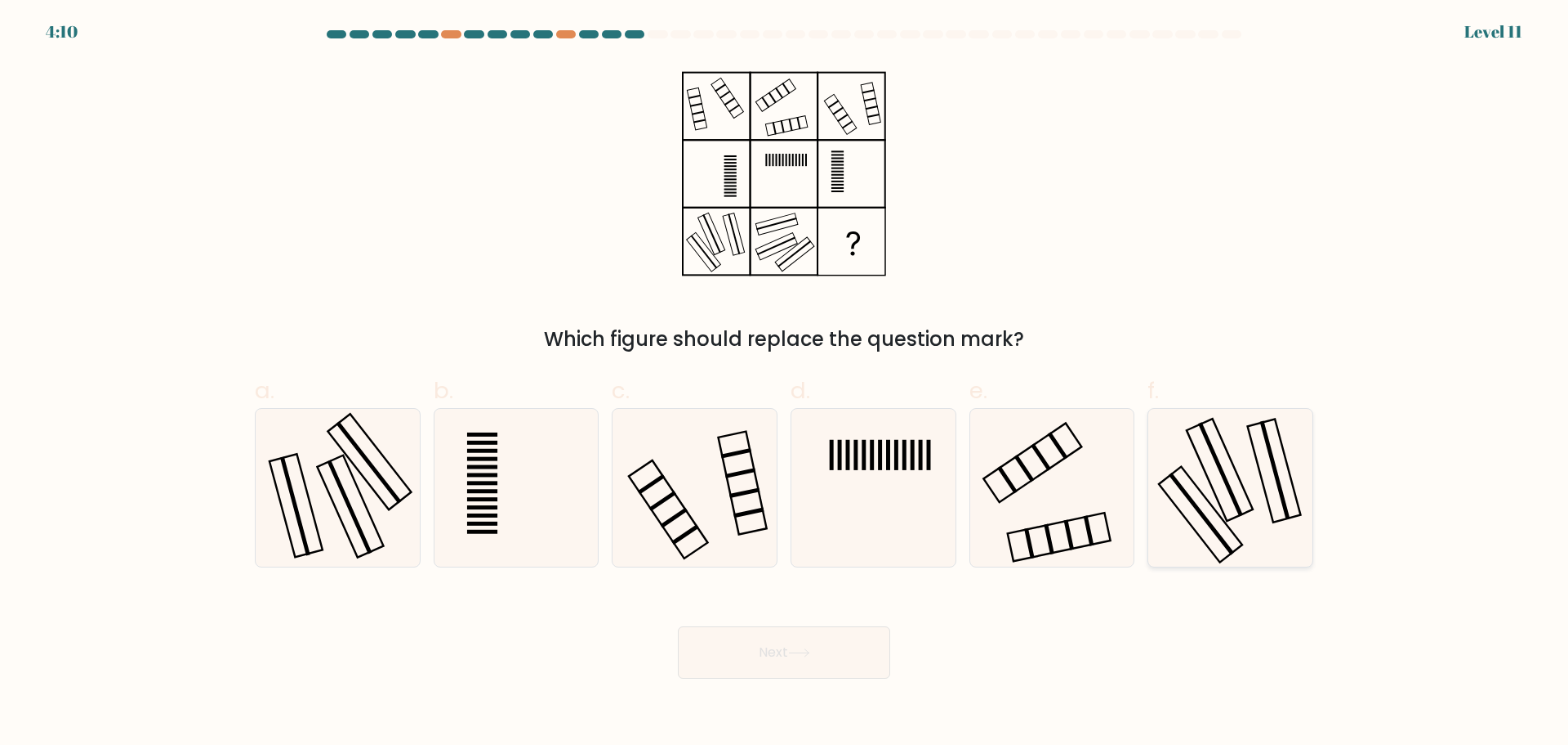
click at [1231, 508] on icon at bounding box center [1231, 488] width 158 height 158
click at [785, 383] on input "f." at bounding box center [784, 378] width 1 height 11
radio input "true"
click at [866, 657] on button "Next" at bounding box center [784, 652] width 212 height 52
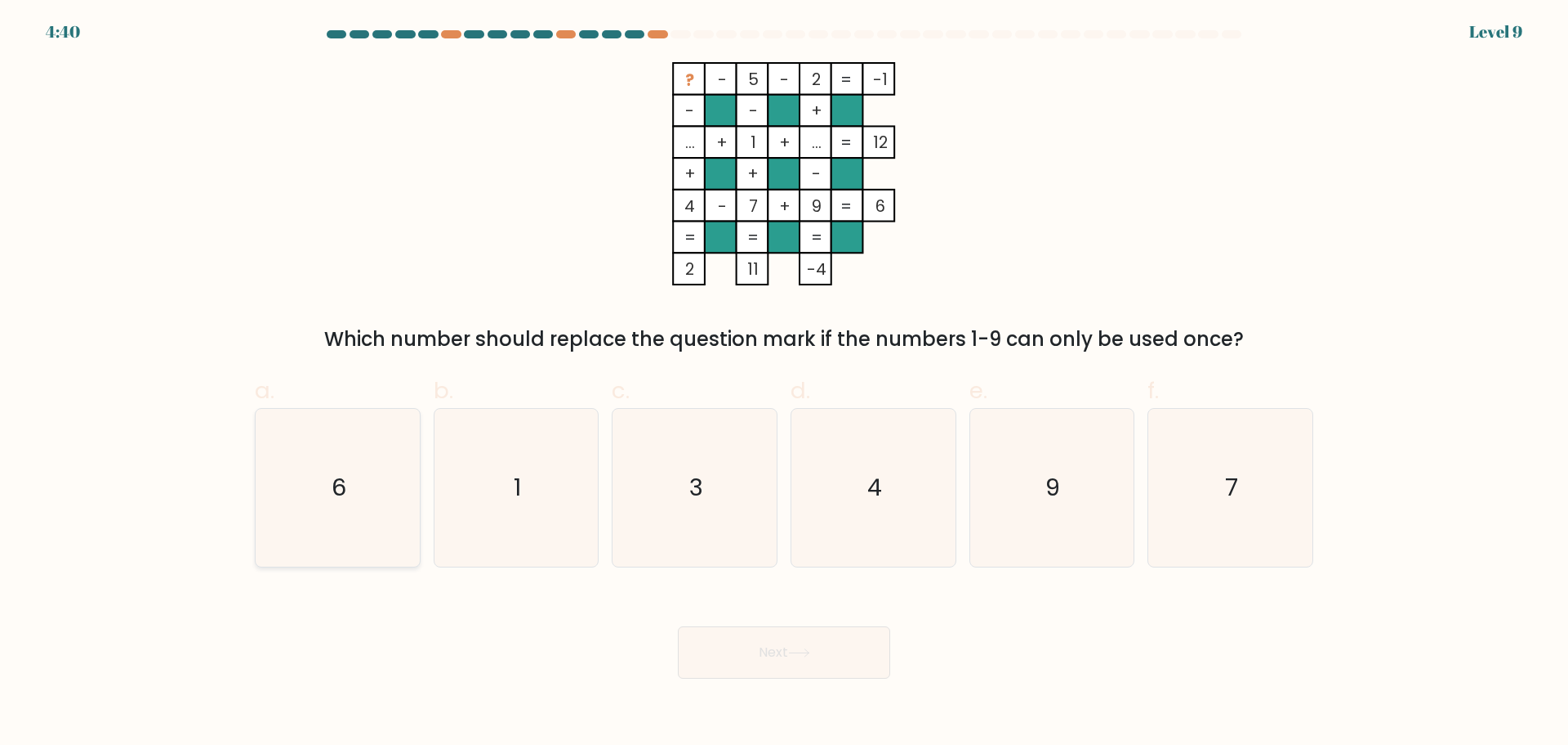
click at [344, 482] on text "6" at bounding box center [339, 488] width 15 height 33
click at [784, 383] on input "a. 6" at bounding box center [784, 378] width 1 height 11
radio input "true"
click at [834, 649] on button "Next" at bounding box center [784, 652] width 212 height 52
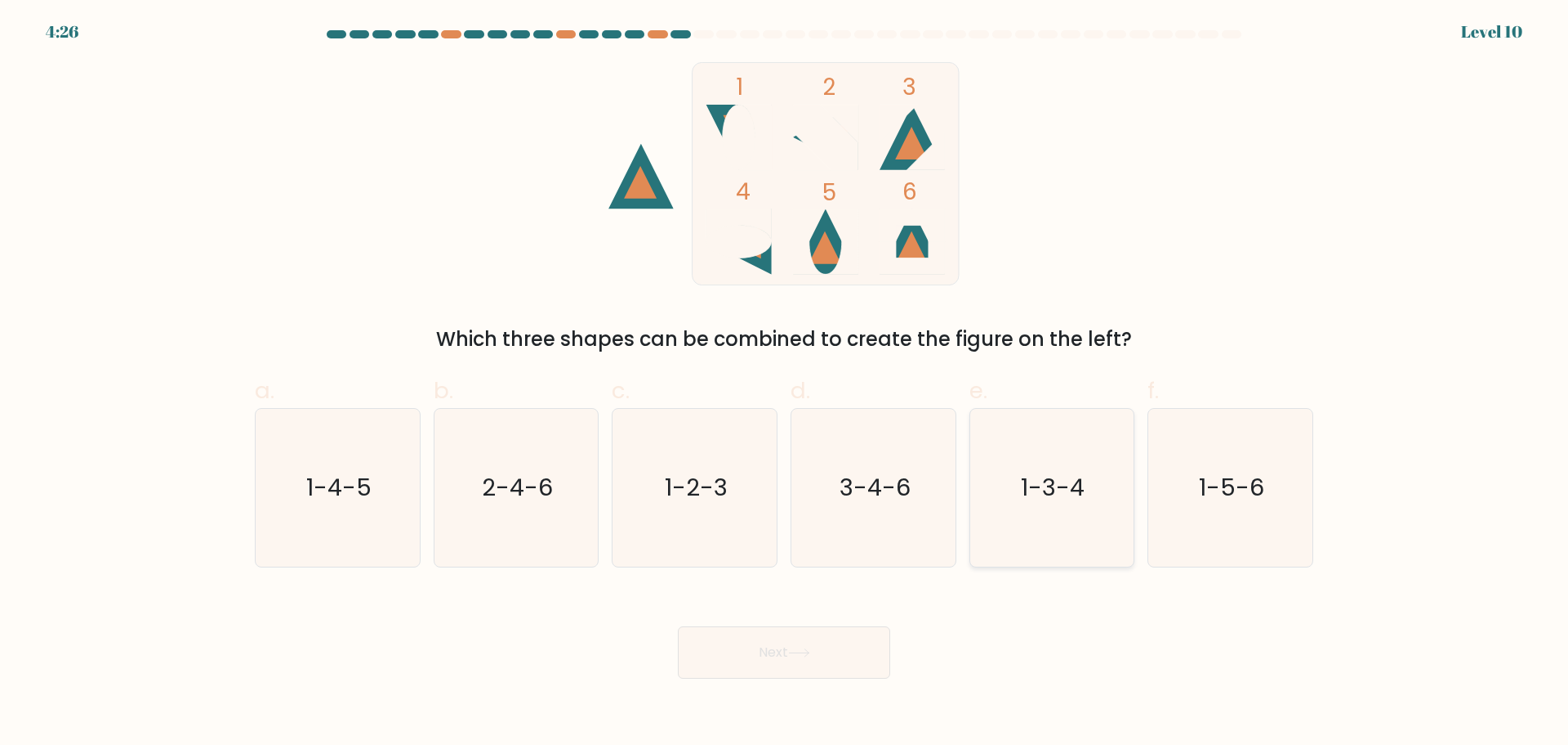
click at [1082, 504] on icon "1-3-4" at bounding box center [1052, 488] width 158 height 158
click at [785, 383] on input "e. 1-3-4" at bounding box center [784, 378] width 1 height 11
radio input "true"
click at [842, 633] on button "Next" at bounding box center [784, 652] width 212 height 52
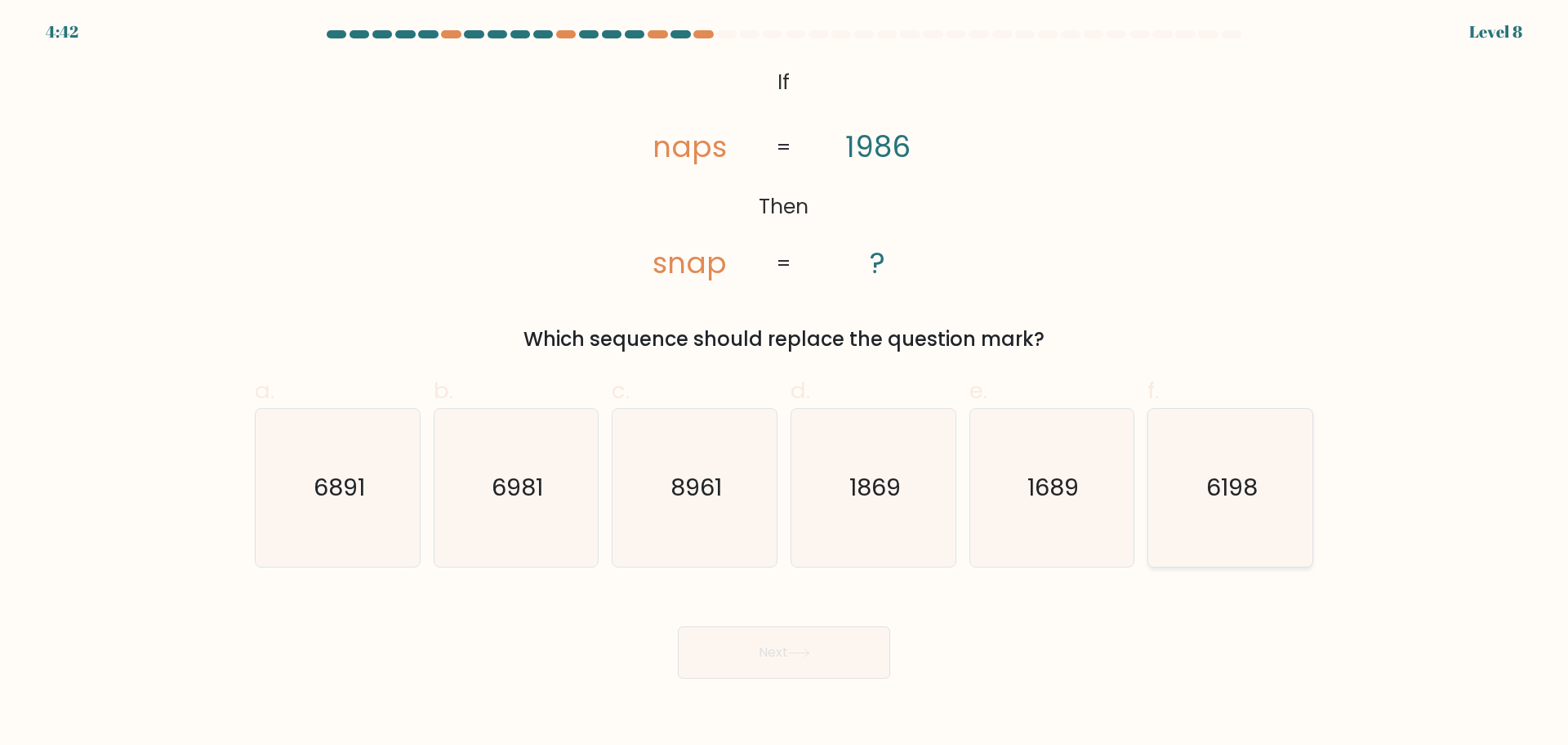
click at [1215, 496] on text "6198" at bounding box center [1232, 488] width 51 height 33
click at [785, 383] on input "f. 6198" at bounding box center [784, 378] width 1 height 11
radio input "true"
click at [821, 651] on button "Next" at bounding box center [784, 652] width 212 height 52
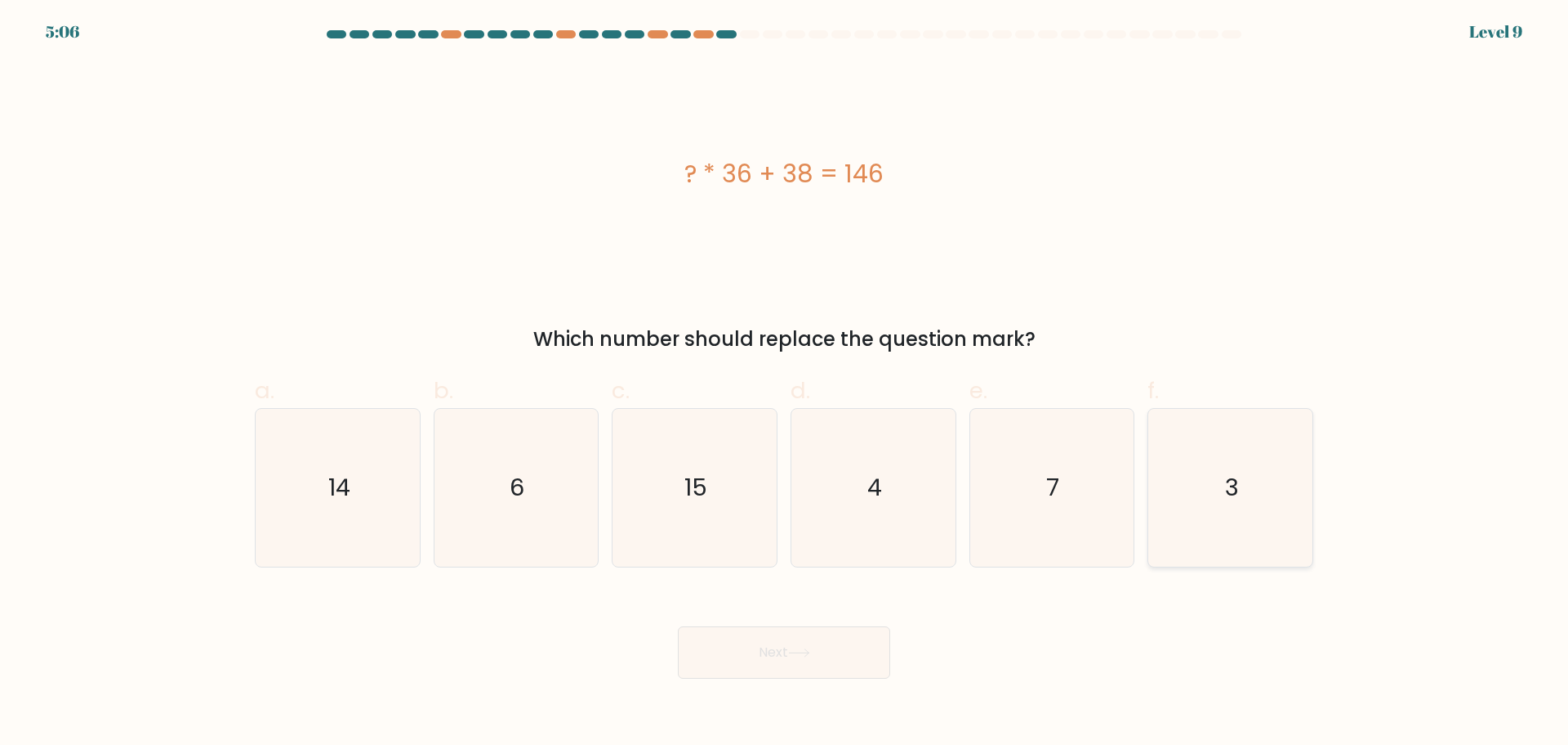
click at [1210, 509] on icon "3" at bounding box center [1231, 488] width 158 height 158
click at [785, 383] on input "f. 3" at bounding box center [784, 378] width 1 height 11
radio input "true"
click at [839, 649] on button "Next" at bounding box center [784, 652] width 212 height 52
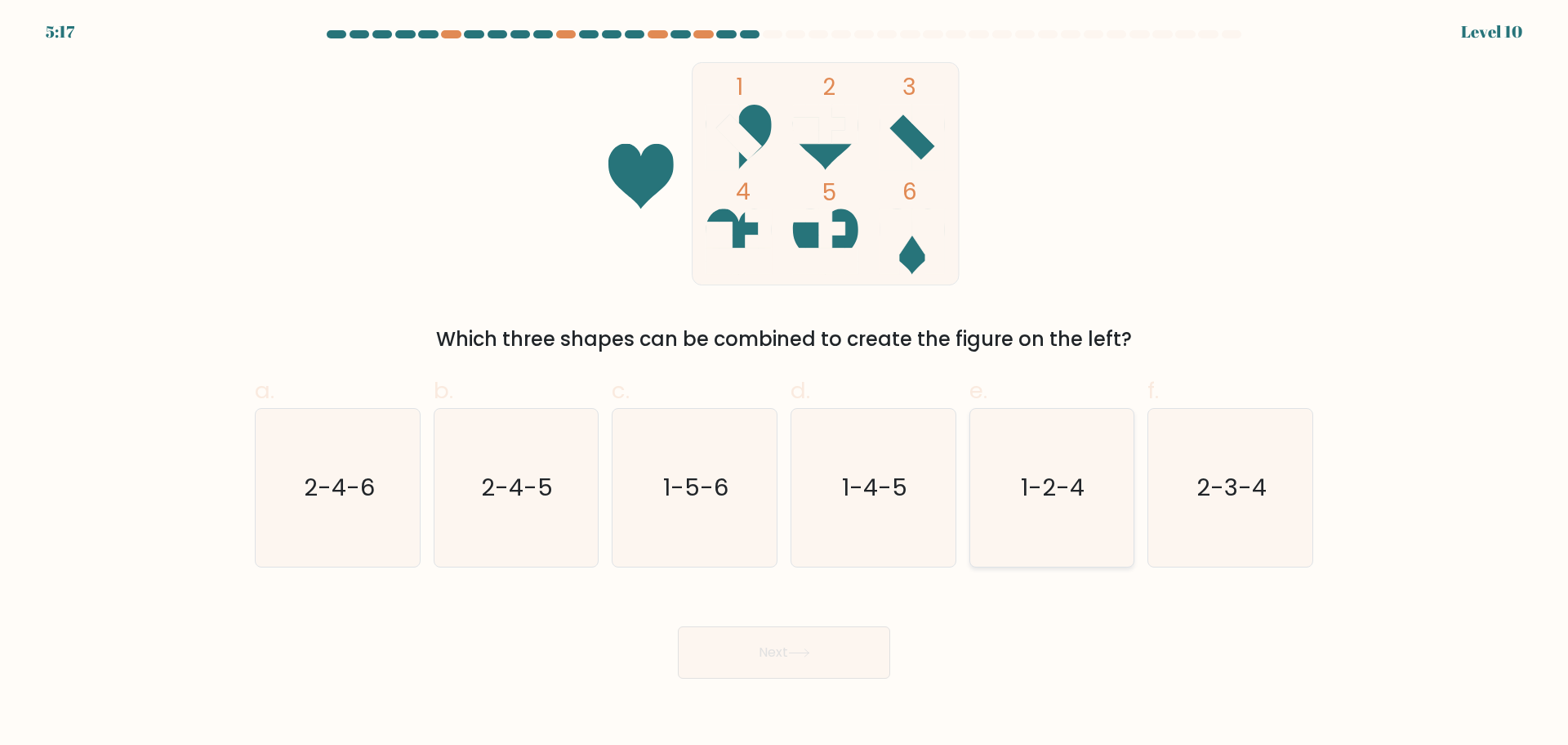
click at [1065, 471] on text "1-2-4" at bounding box center [1053, 488] width 63 height 33
click at [785, 383] on input "e. 1-2-4" at bounding box center [784, 378] width 1 height 11
radio input "true"
click at [830, 623] on div "Next" at bounding box center [784, 633] width 1079 height 92
click at [815, 662] on button "Next" at bounding box center [784, 652] width 212 height 52
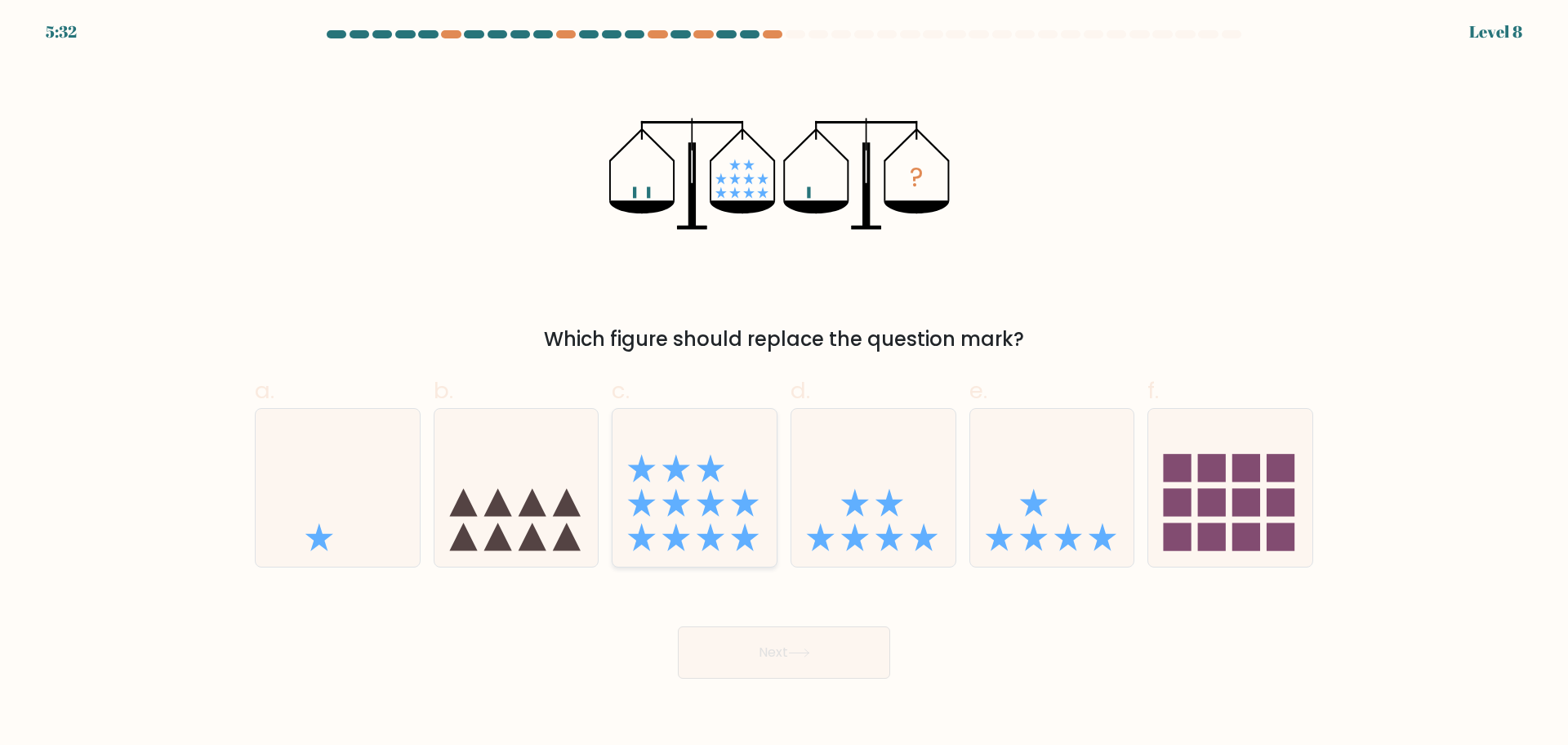
click at [706, 500] on icon at bounding box center [711, 502] width 28 height 28
click at [784, 383] on input "c." at bounding box center [784, 378] width 1 height 11
radio input "true"
click at [831, 659] on button "Next" at bounding box center [784, 652] width 212 height 52
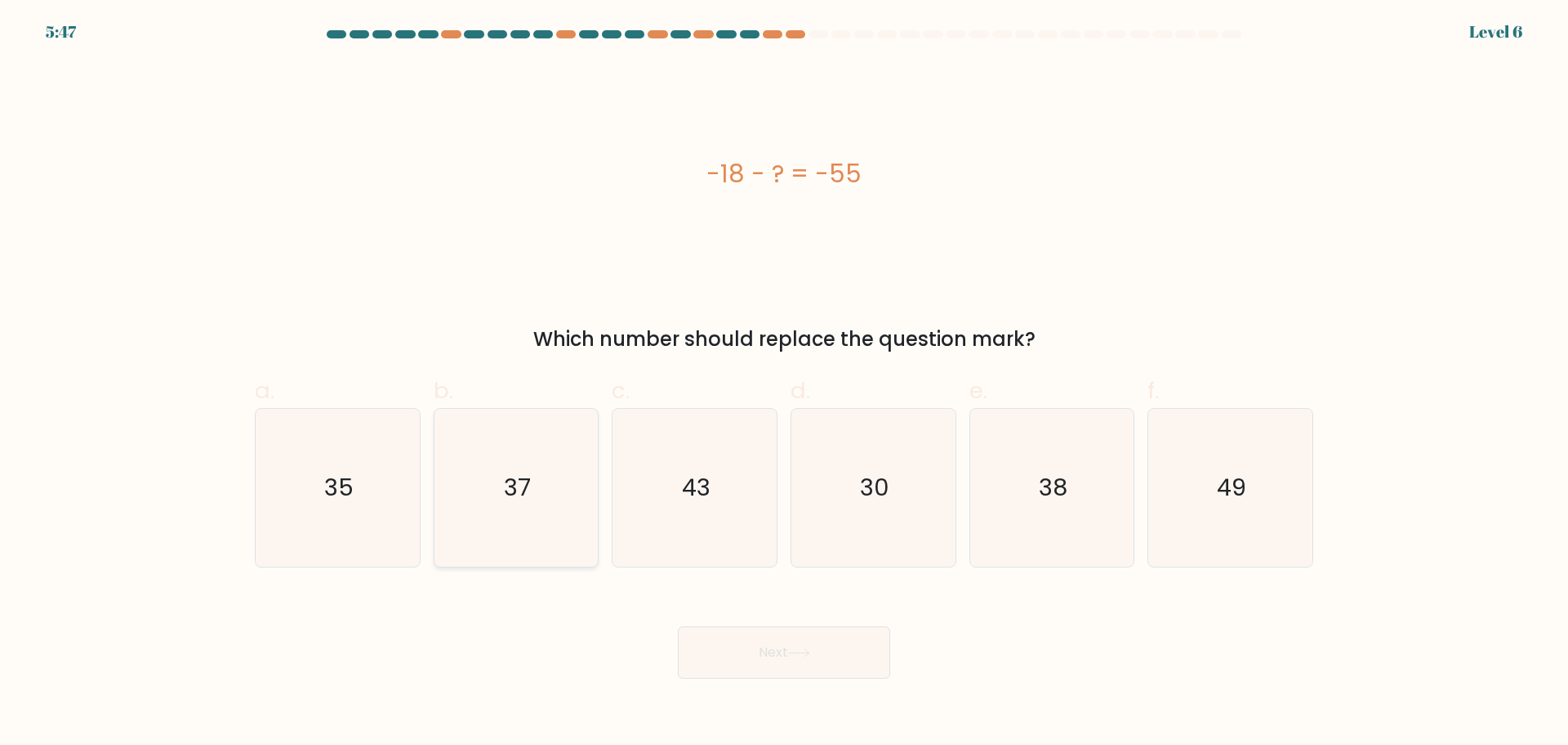
click at [462, 486] on icon "37" at bounding box center [516, 488] width 158 height 158
click at [784, 383] on input "b. 37" at bounding box center [784, 378] width 1 height 11
radio input "true"
click at [812, 661] on button "Next" at bounding box center [784, 652] width 212 height 52
